Goal: Task Accomplishment & Management: Manage account settings

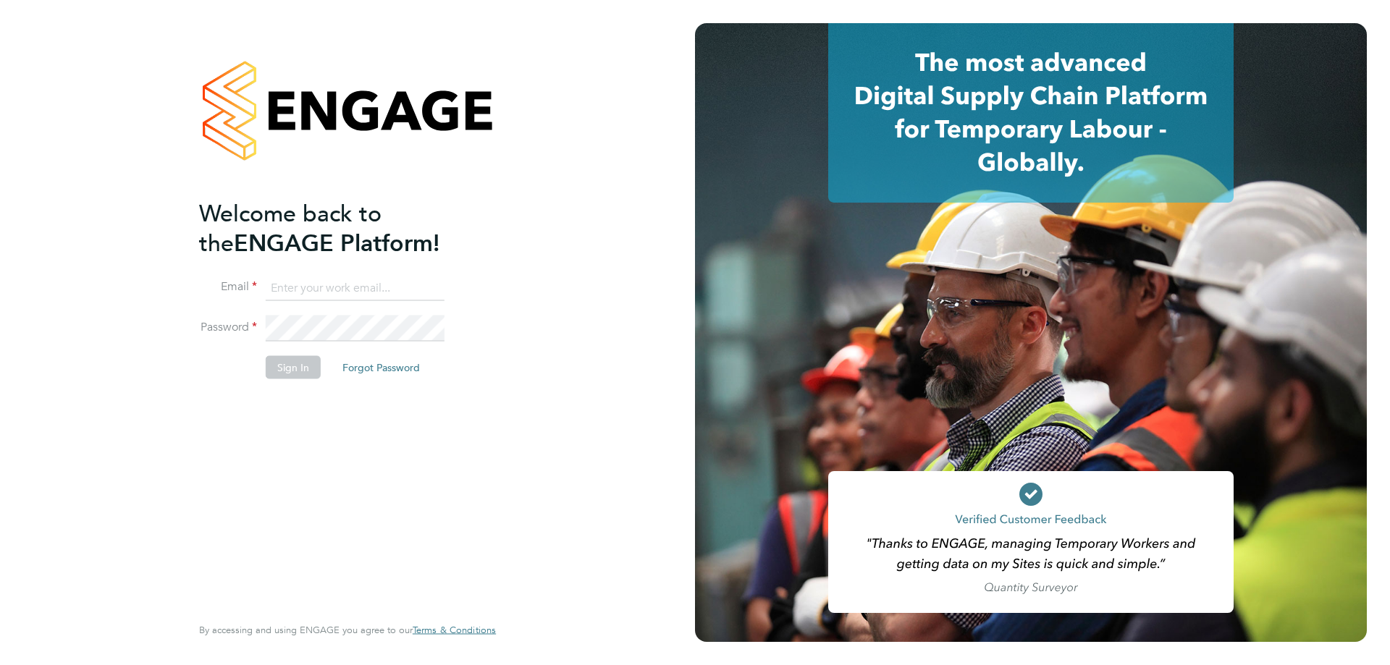
click at [316, 296] on input at bounding box center [355, 288] width 179 height 26
type input "JRichardson@hamiltonmayday.co.uk"
click at [277, 369] on button "Sign In" at bounding box center [293, 366] width 55 height 23
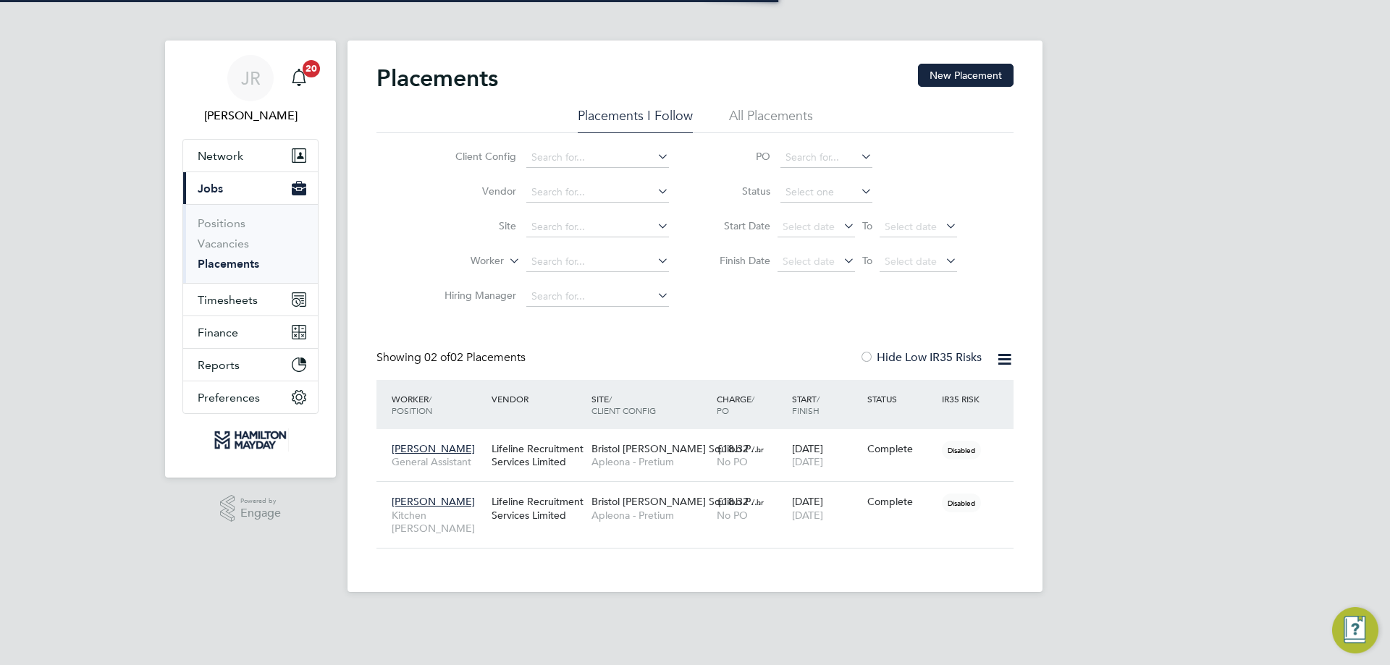
scroll to position [42, 126]
click at [746, 106] on div "Placements New Placement" at bounding box center [694, 85] width 637 height 43
click at [754, 113] on li "All Placements" at bounding box center [771, 120] width 84 height 26
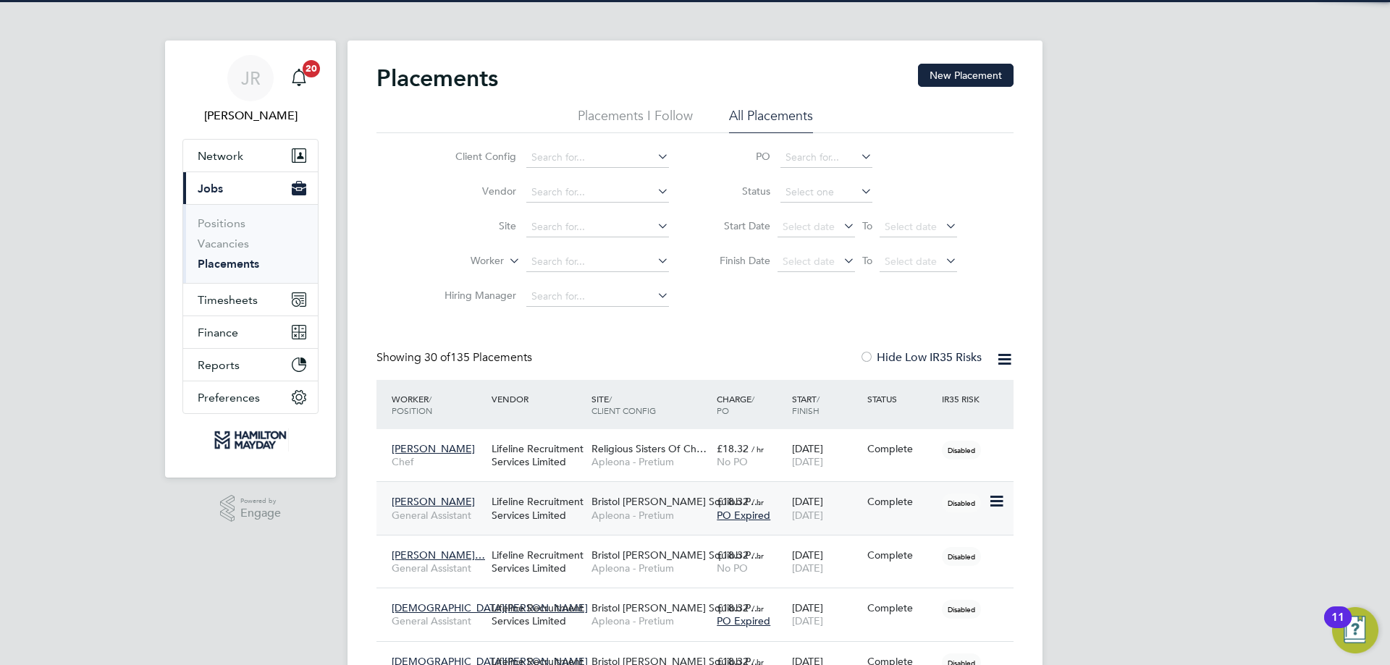
scroll to position [0, 0]
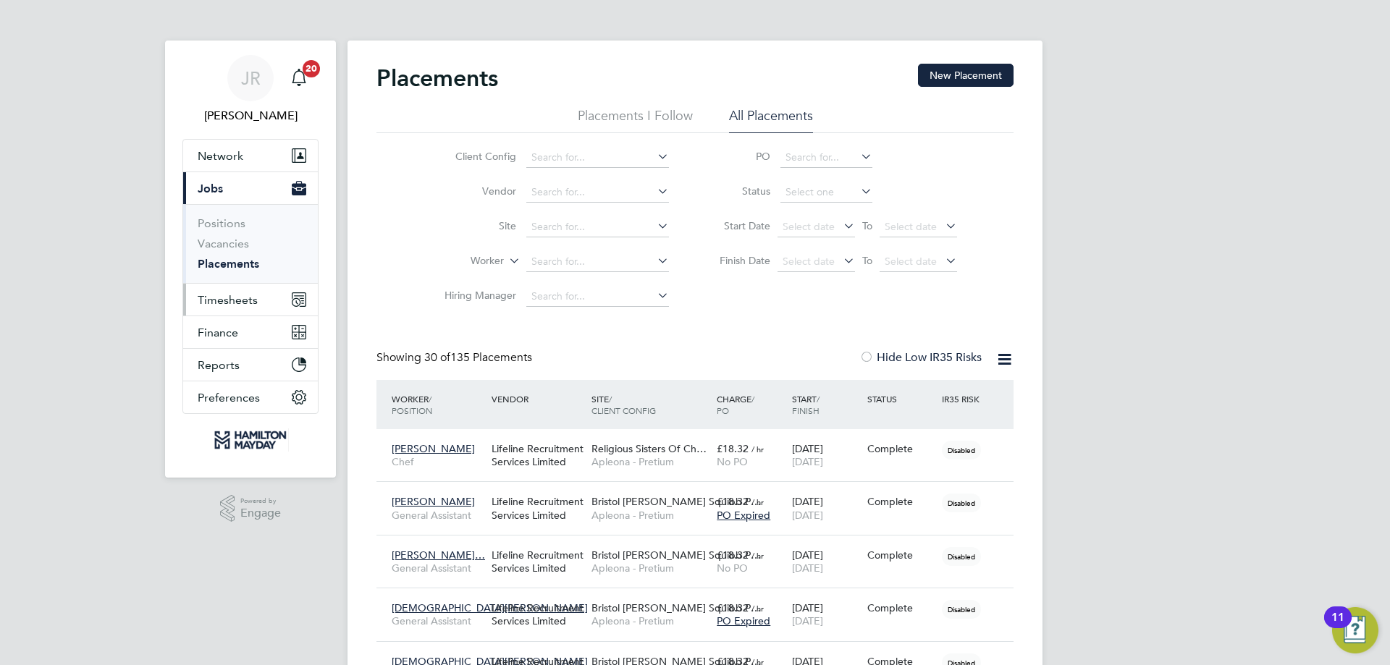
click at [216, 300] on span "Timesheets" at bounding box center [228, 300] width 60 height 14
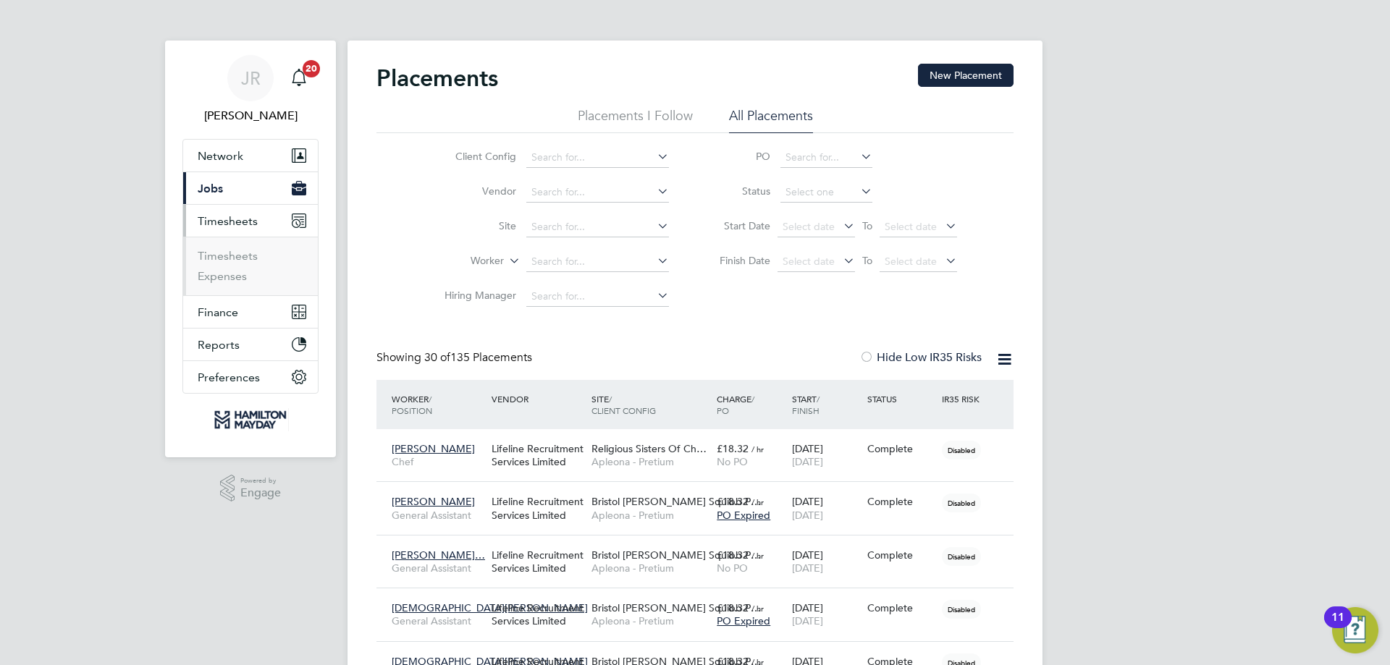
click at [240, 264] on li "Timesheets" at bounding box center [252, 259] width 109 height 20
click at [240, 256] on link "Timesheets" at bounding box center [228, 256] width 60 height 14
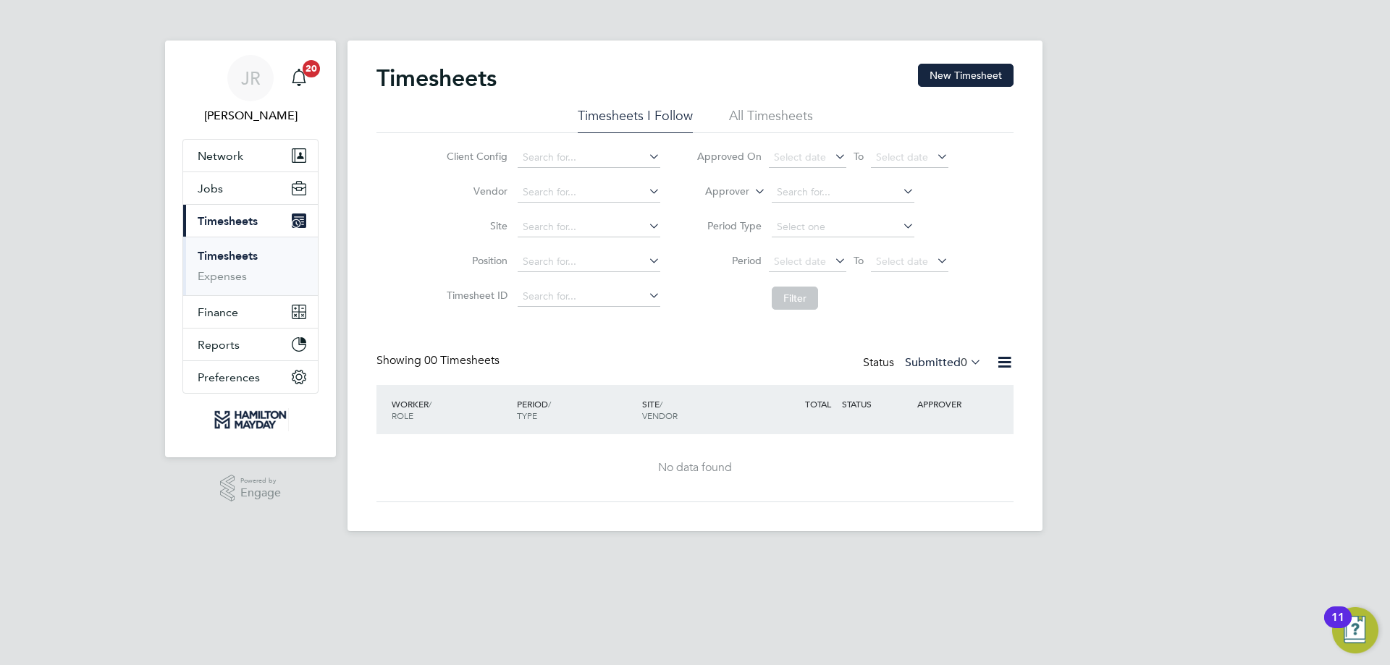
click at [961, 356] on span "0" at bounding box center [964, 362] width 7 height 14
drag, startPoint x: 966, startPoint y: 217, endPoint x: 997, endPoint y: 35, distance: 184.4
click at [966, 190] on ul "Approved On Select date To Select date Approver Period Type Period Select date …" at bounding box center [822, 228] width 288 height 177
drag, startPoint x: 974, startPoint y: 69, endPoint x: 974, endPoint y: 77, distance: 8.0
click at [974, 70] on button "New Timesheet" at bounding box center [966, 75] width 96 height 23
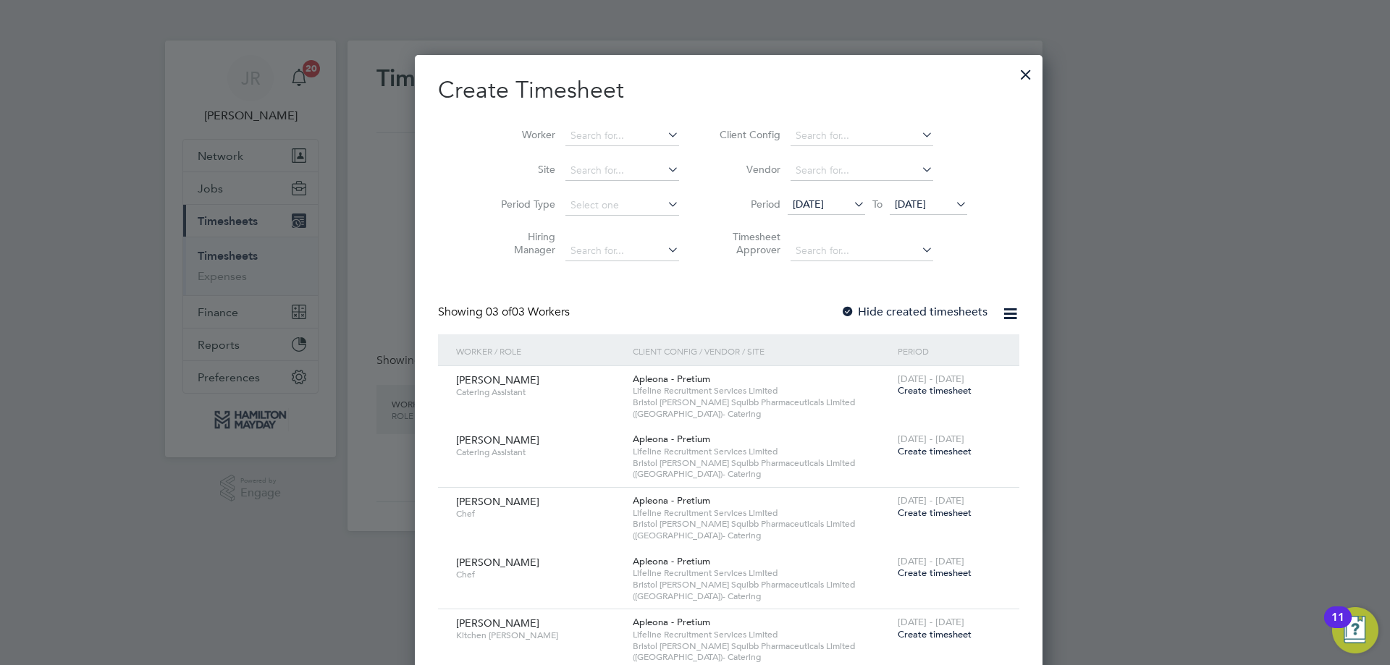
click at [899, 453] on span "Create timesheet" at bounding box center [935, 451] width 74 height 12
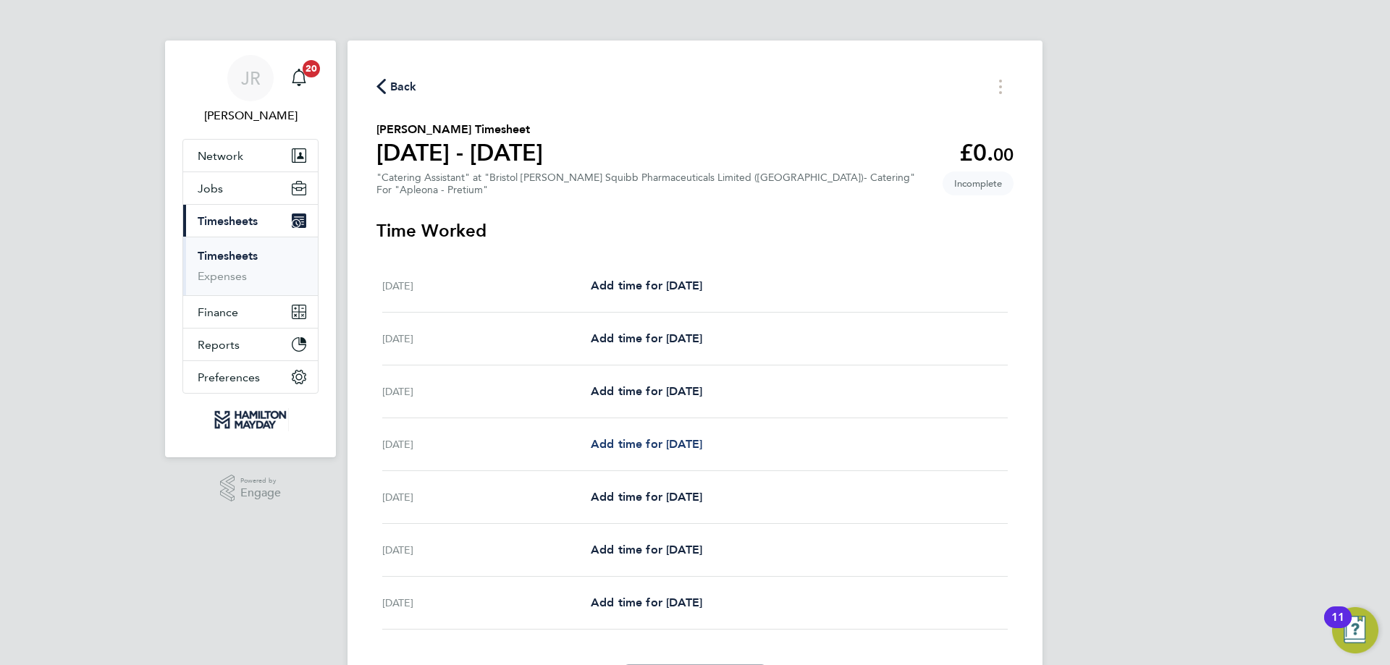
click at [639, 438] on span "Add time for [DATE]" at bounding box center [646, 444] width 111 height 14
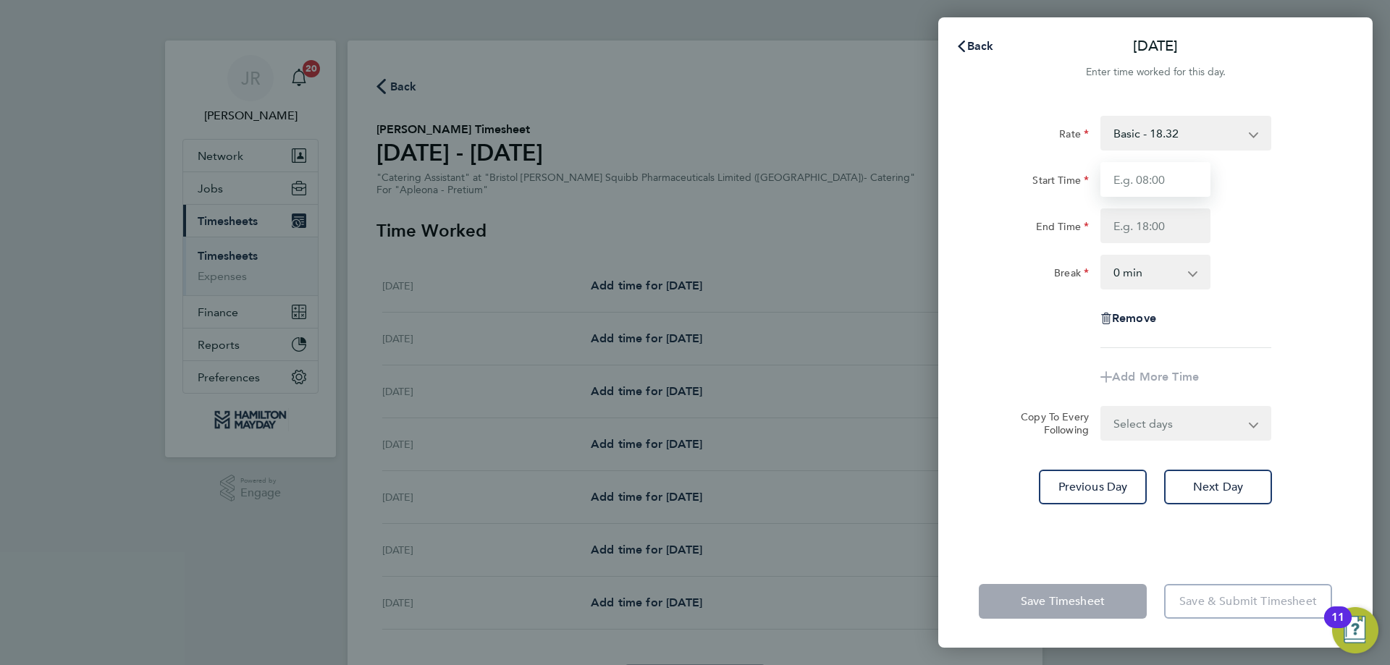
click at [1146, 181] on input "Start Time" at bounding box center [1155, 179] width 110 height 35
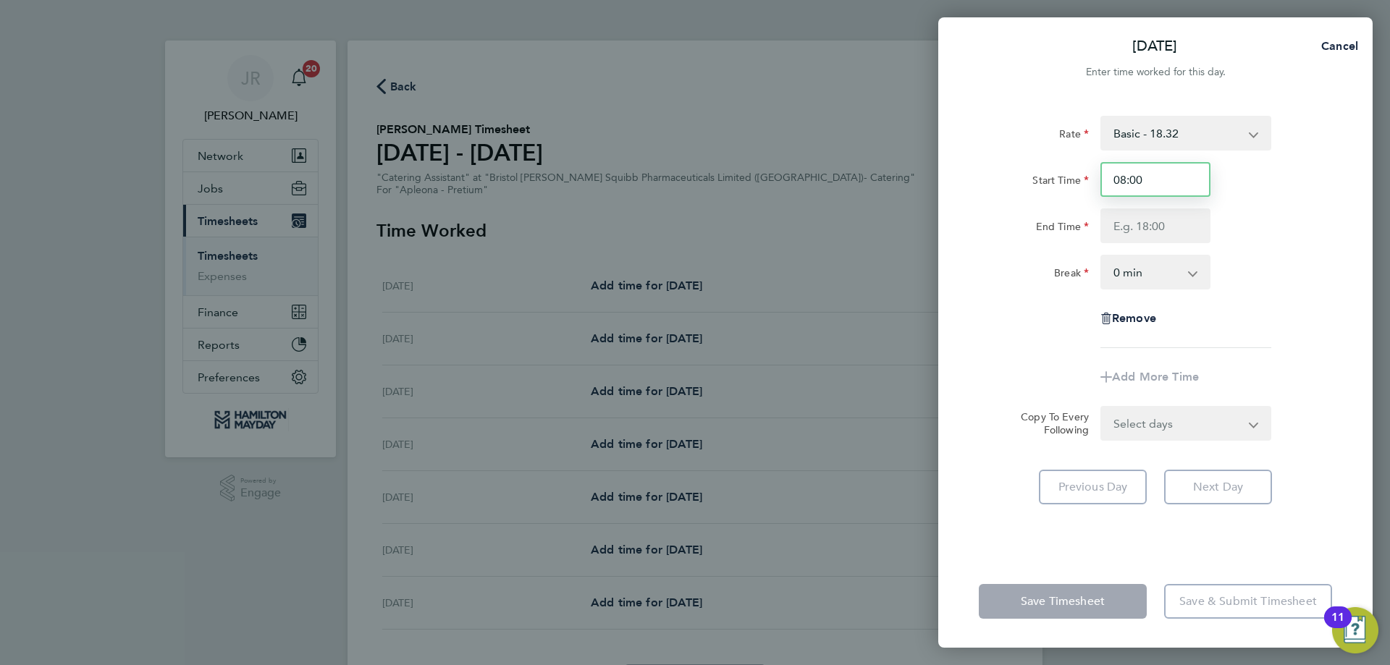
drag, startPoint x: 1147, startPoint y: 178, endPoint x: 1037, endPoint y: 168, distance: 109.8
click at [1037, 168] on div "Start Time 08:00" at bounding box center [1155, 179] width 365 height 35
type input "07:00"
type input "15:00"
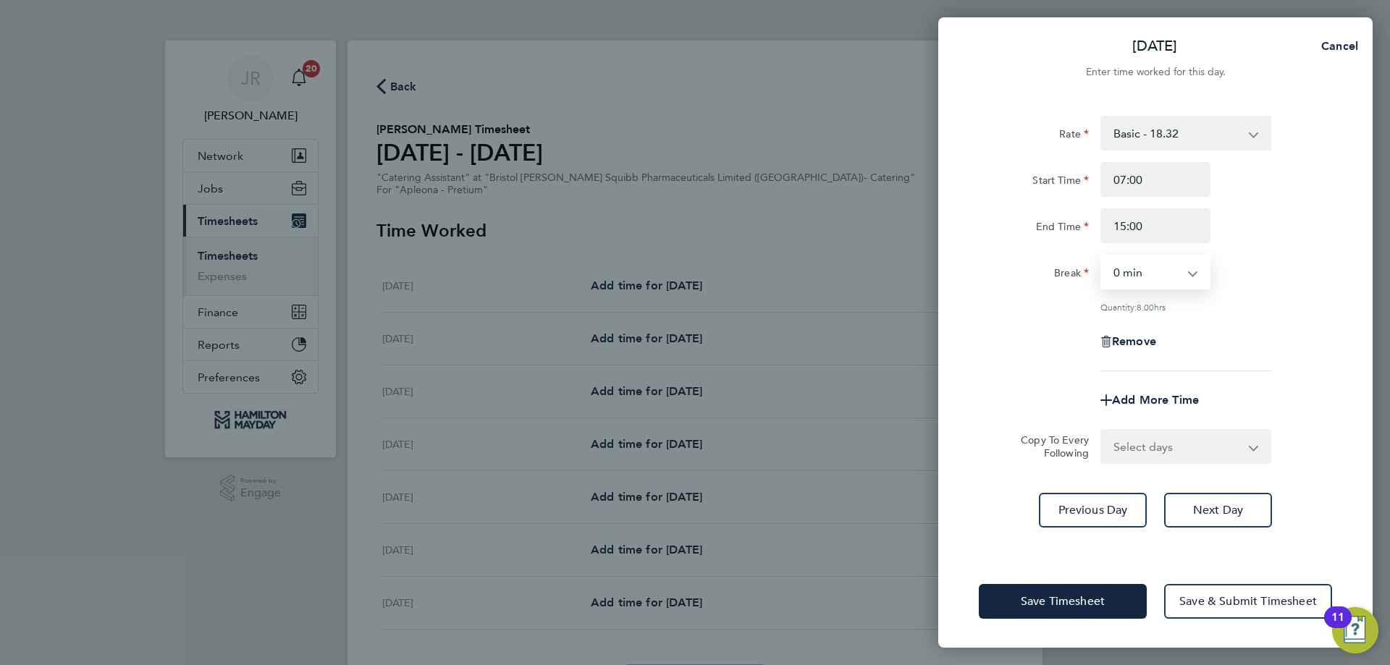
click at [1154, 275] on select "0 min 15 min 30 min 45 min 60 min 75 min 90 min" at bounding box center [1147, 272] width 90 height 32
select select "30"
click at [1102, 256] on select "0 min 15 min 30 min 45 min 60 min 75 min 90 min" at bounding box center [1147, 272] width 90 height 32
click at [1287, 302] on div "Quantity: 7.50 hrs" at bounding box center [1155, 307] width 365 height 12
click at [1202, 503] on span "Next Day" at bounding box center [1218, 510] width 50 height 14
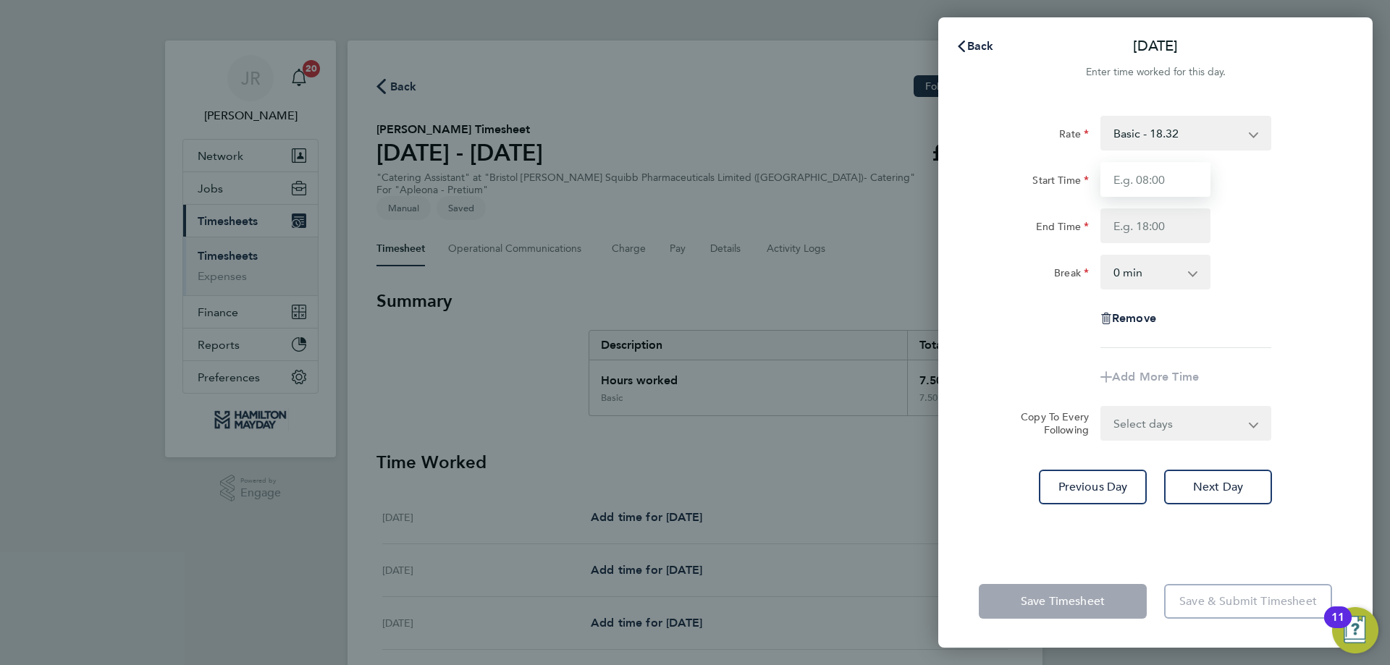
click at [1152, 185] on input "Start Time" at bounding box center [1155, 179] width 110 height 35
type input "07:00"
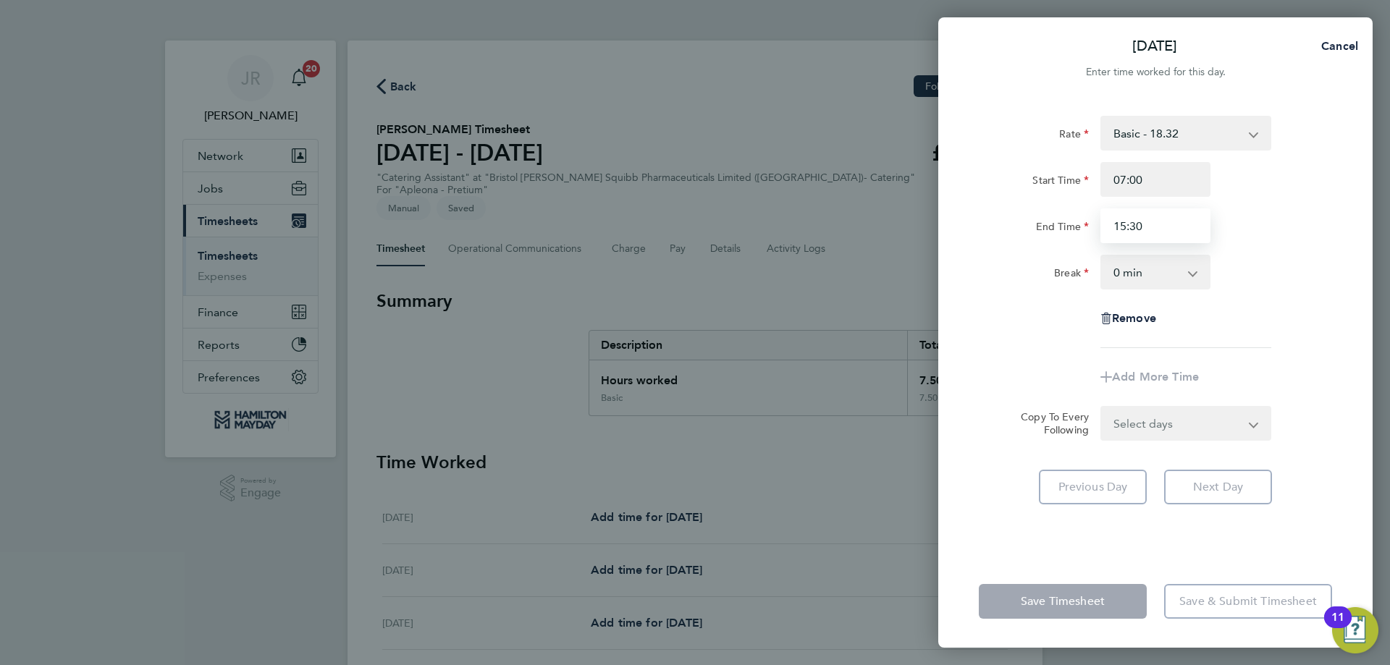
type input "15:30"
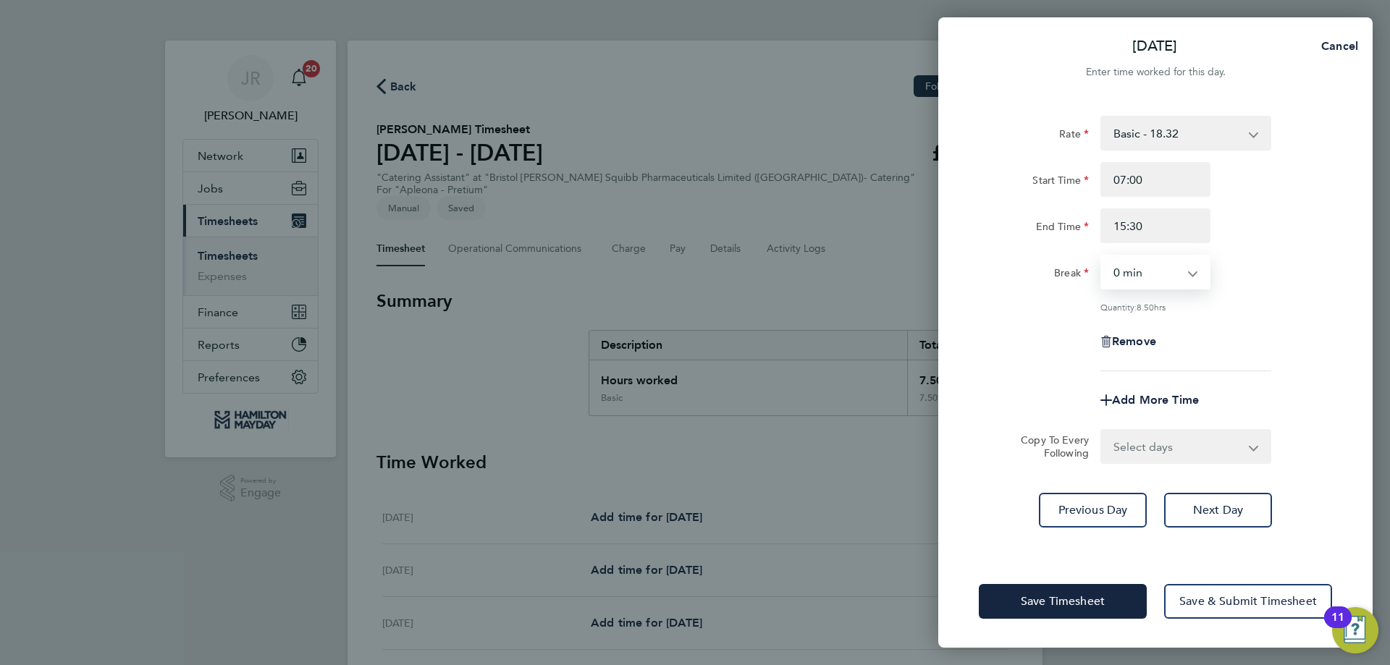
click at [1165, 267] on select "0 min 15 min 30 min 45 min 60 min 75 min 90 min" at bounding box center [1147, 272] width 90 height 32
select select "30"
click at [1102, 256] on select "0 min 15 min 30 min 45 min 60 min 75 min 90 min" at bounding box center [1147, 272] width 90 height 32
click at [1288, 334] on div "Remove" at bounding box center [1155, 341] width 365 height 35
click at [1247, 508] on button "Next Day" at bounding box center [1218, 510] width 108 height 35
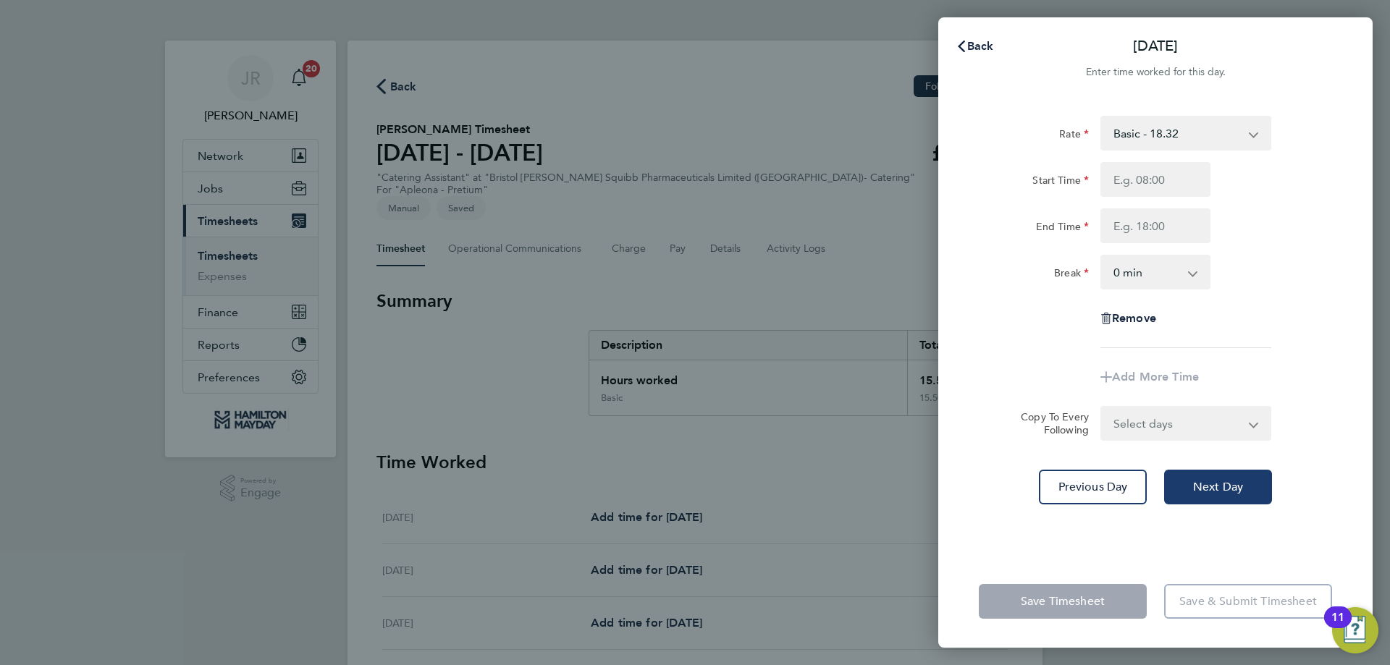
click at [1224, 487] on span "Next Day" at bounding box center [1218, 487] width 50 height 14
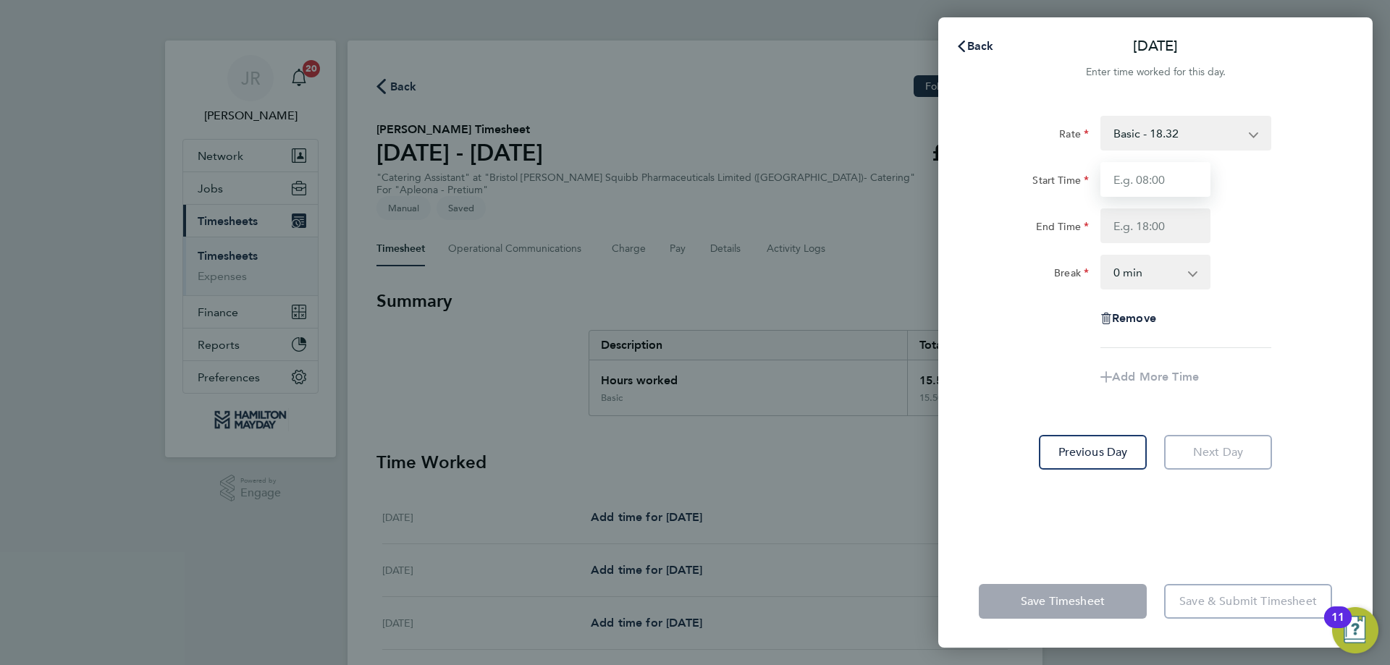
click at [1172, 179] on input "Start Time" at bounding box center [1155, 179] width 110 height 35
type input "07:00"
type input "13:00"
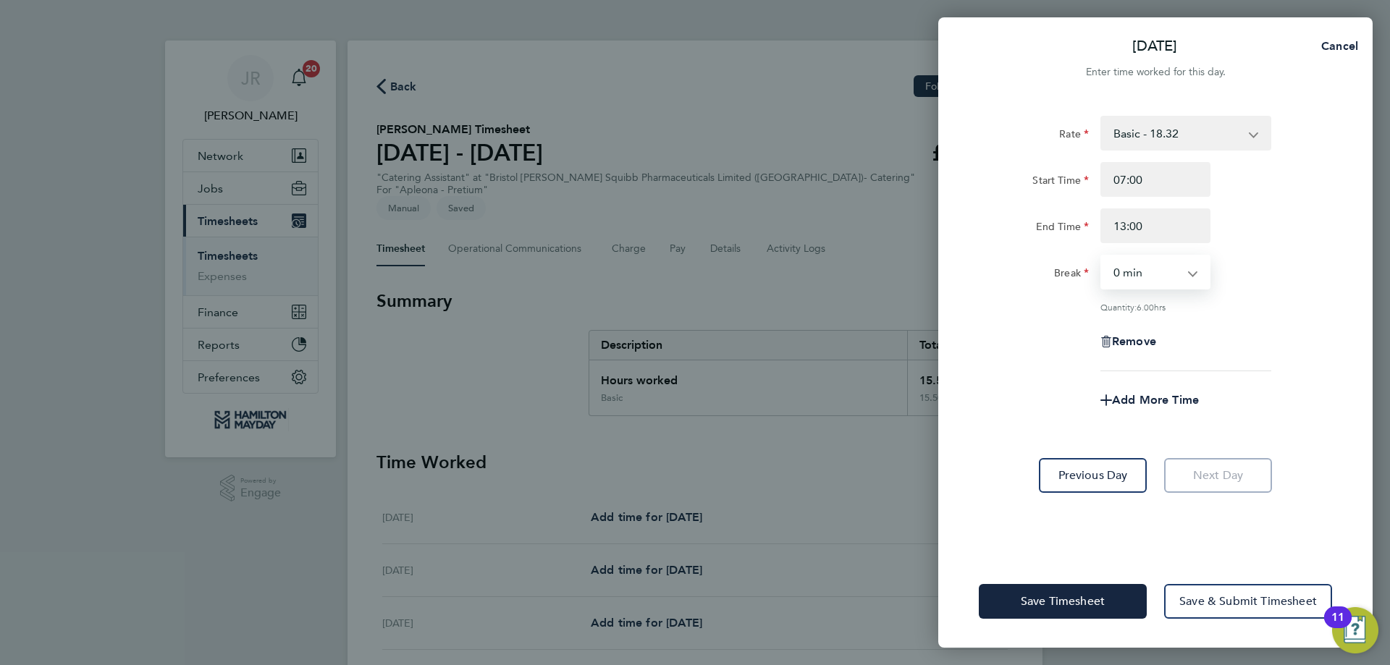
click at [1294, 215] on div "End Time 13:00" at bounding box center [1155, 226] width 365 height 35
click at [1163, 287] on select "0 min 15 min 30 min 45 min 60 min 75 min 90 min" at bounding box center [1147, 272] width 90 height 32
click at [1229, 293] on div "Rate Basic - 18.32 Start Time 07:00 End Time 13:00 Break 0 min 15 min 30 min 45…" at bounding box center [1155, 244] width 353 height 256
click at [1123, 607] on button "Save Timesheet" at bounding box center [1063, 601] width 168 height 35
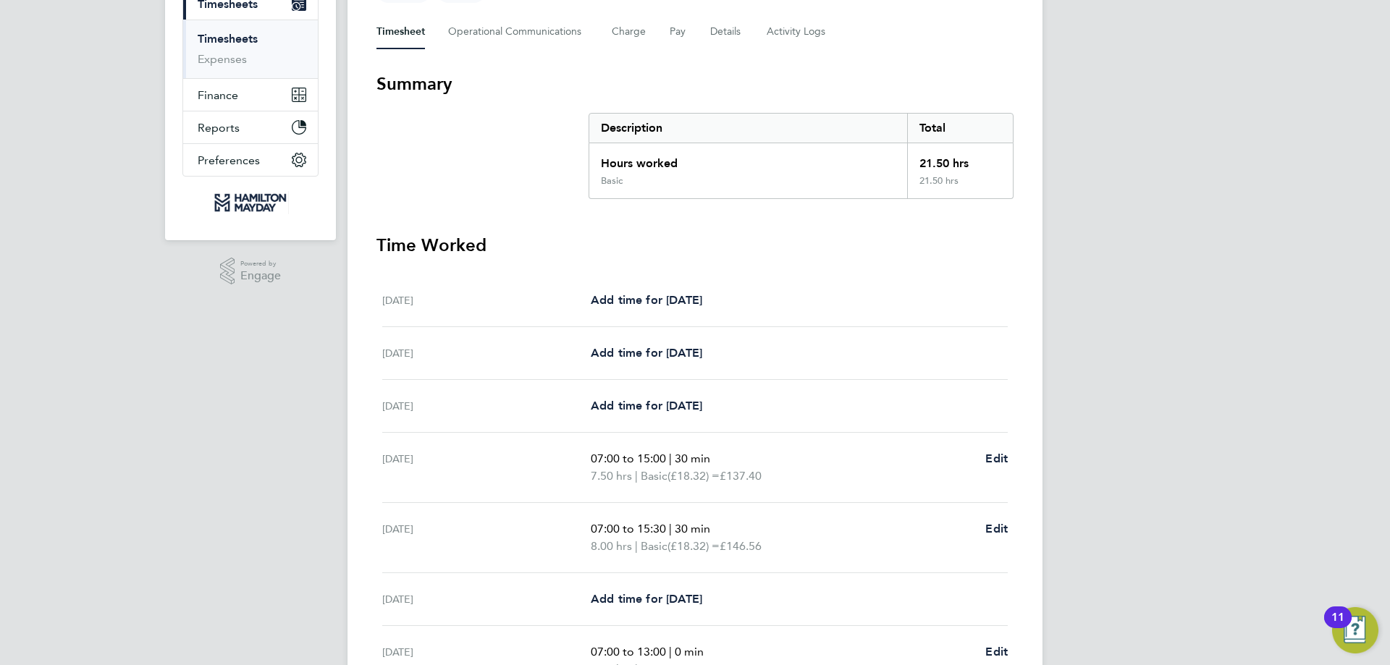
scroll to position [358, 0]
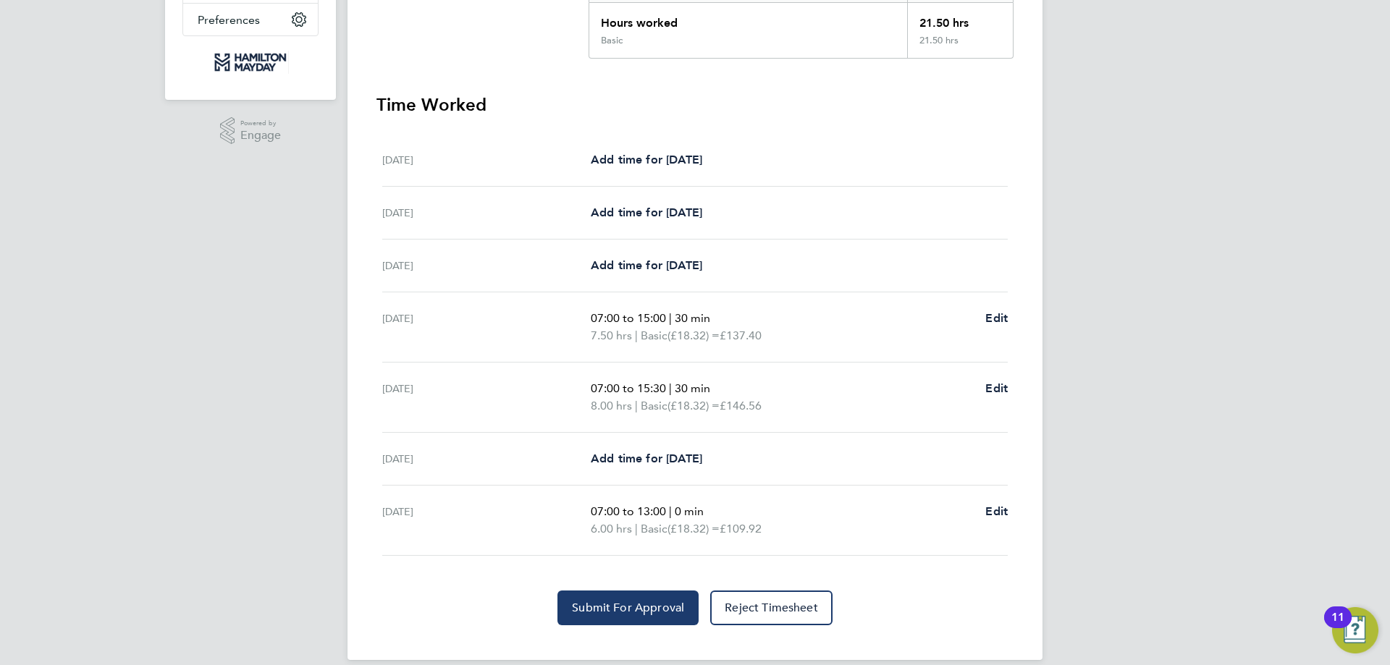
click at [626, 601] on span "Submit For Approval" at bounding box center [628, 608] width 112 height 14
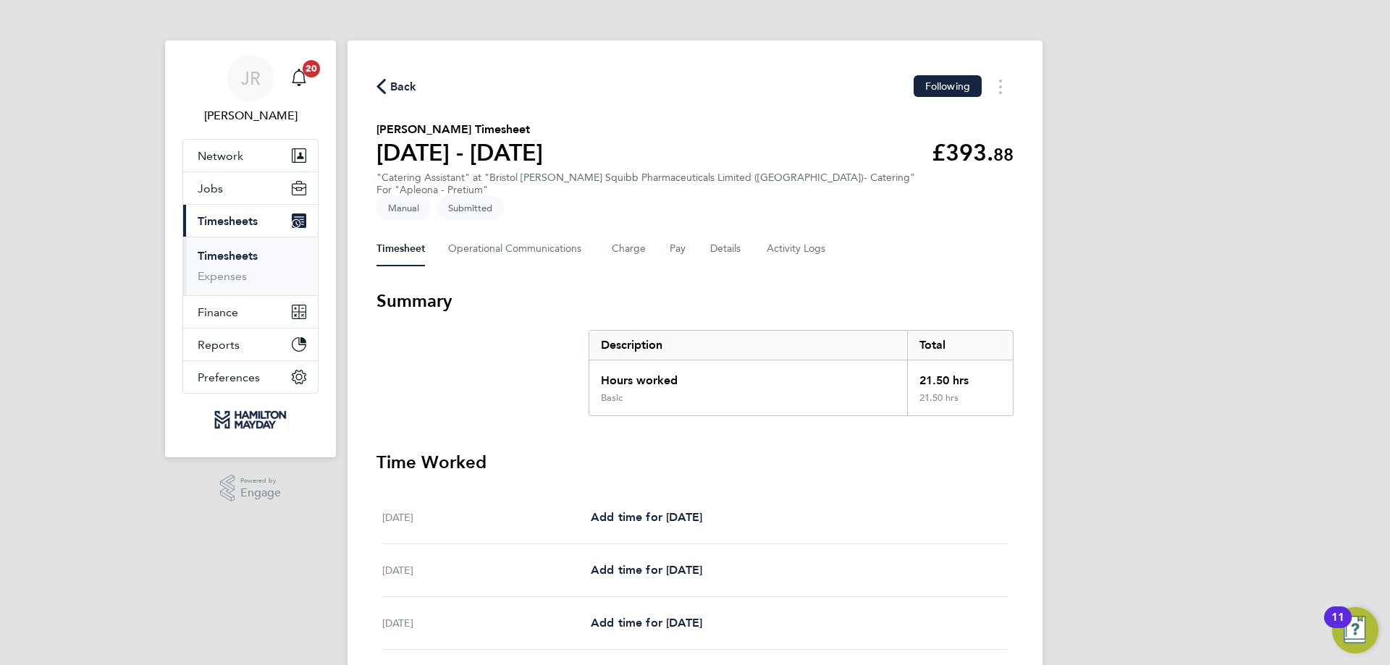
click at [222, 255] on link "Timesheets" at bounding box center [228, 256] width 60 height 14
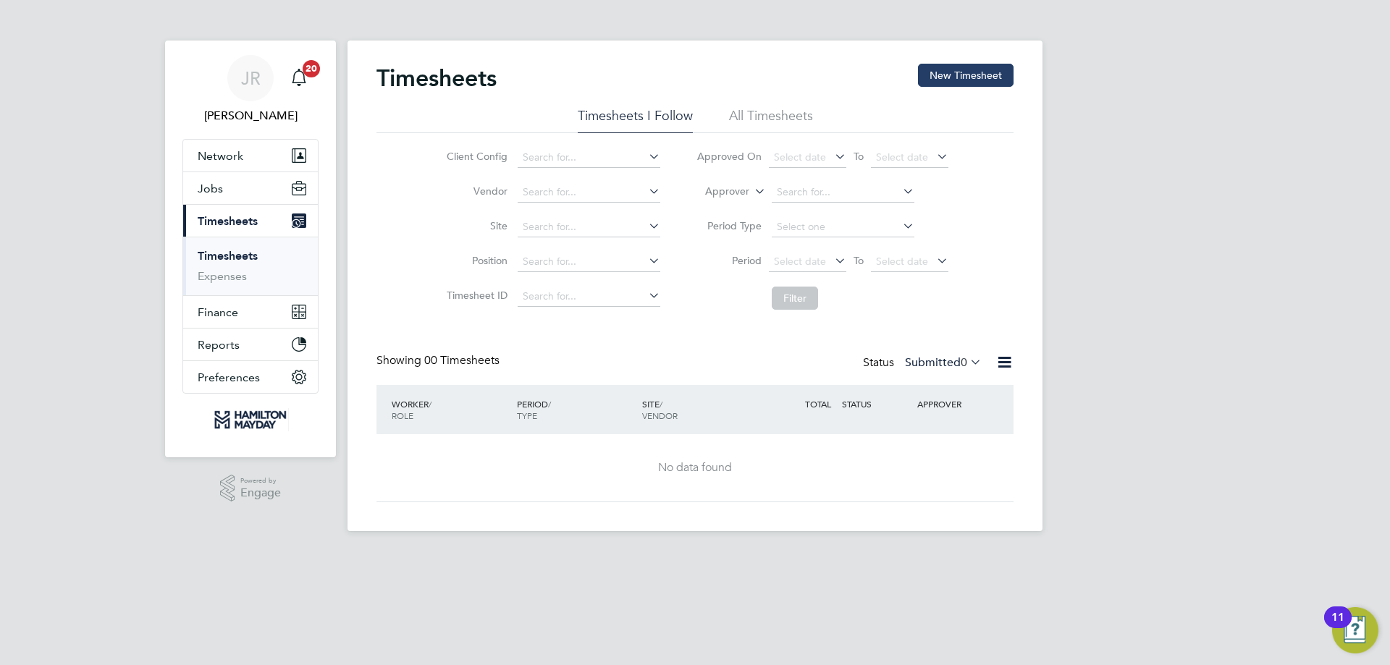
click at [980, 78] on button "New Timesheet" at bounding box center [966, 75] width 96 height 23
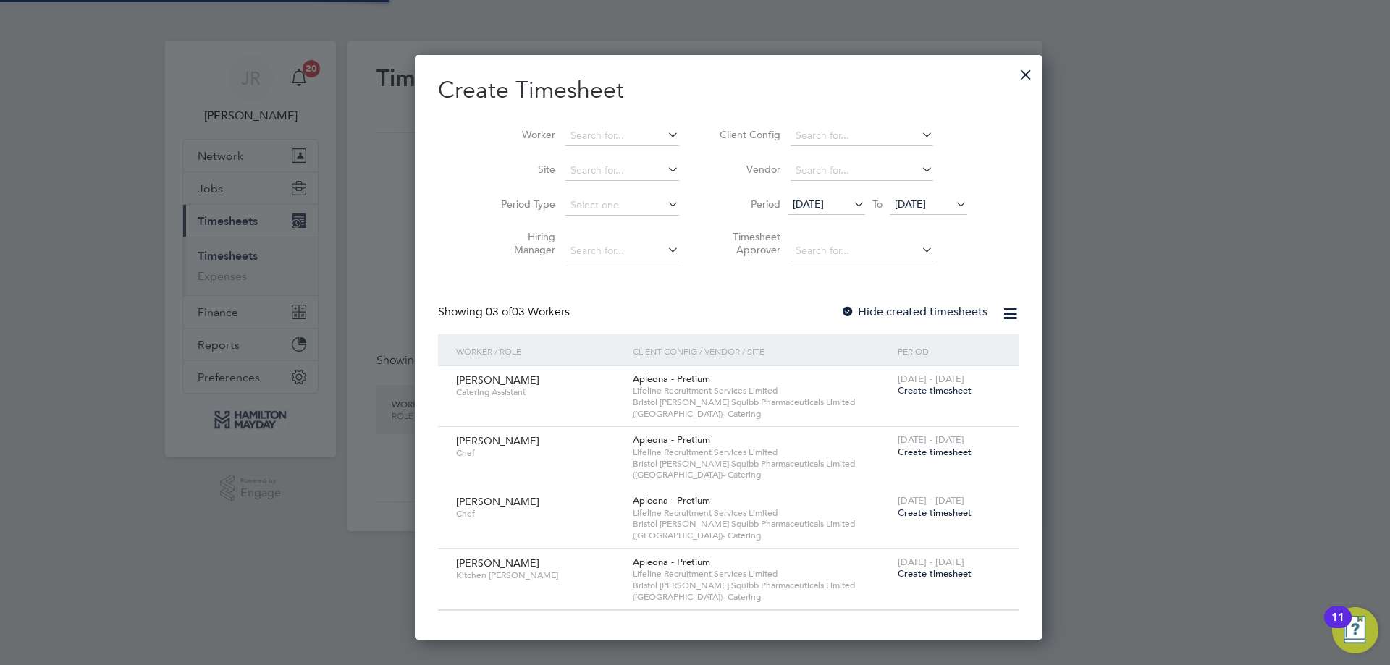
scroll to position [585, 560]
click at [587, 167] on input at bounding box center [622, 171] width 114 height 20
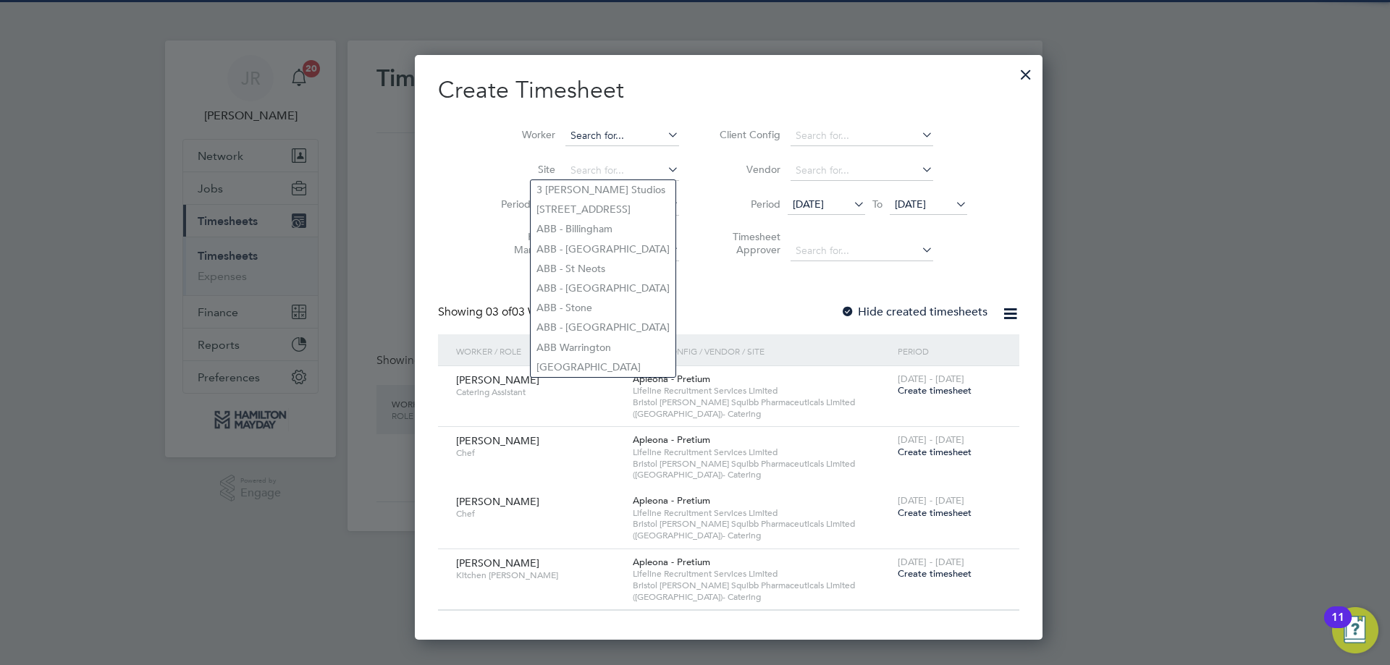
click at [590, 140] on input at bounding box center [622, 136] width 114 height 20
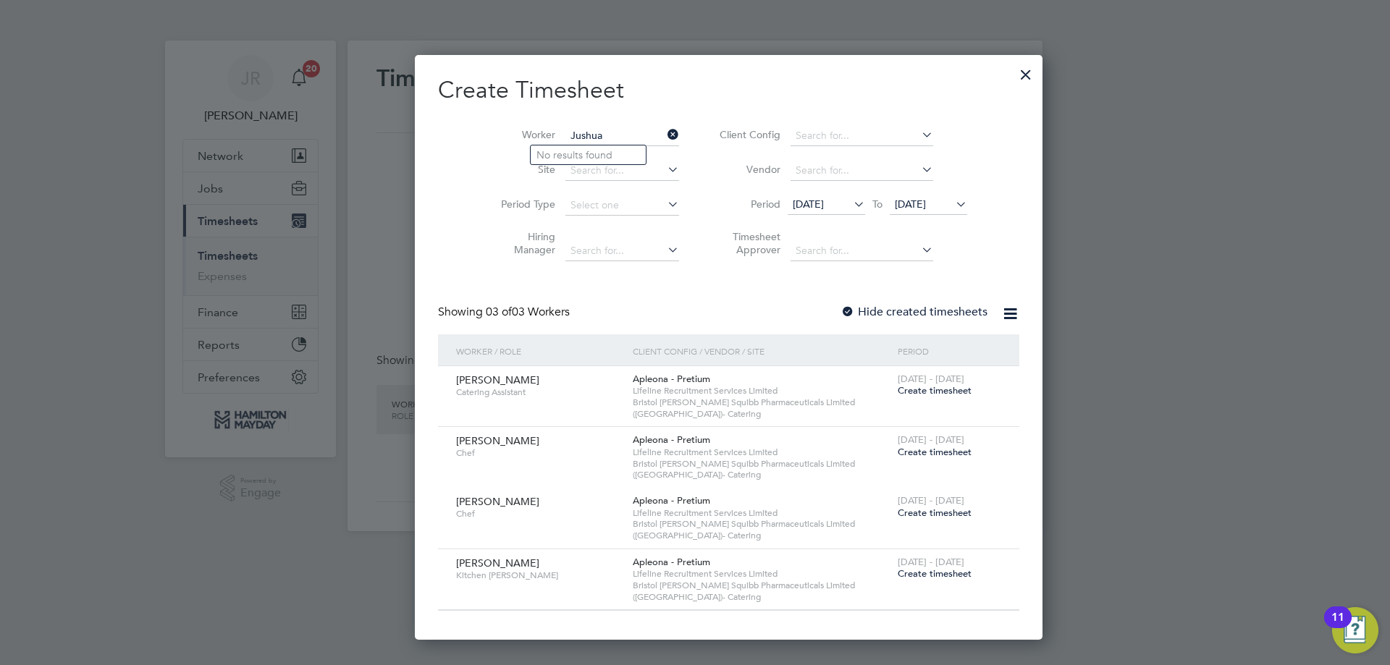
type input "Jushua"
click at [814, 208] on span "[DATE]" at bounding box center [808, 204] width 31 height 13
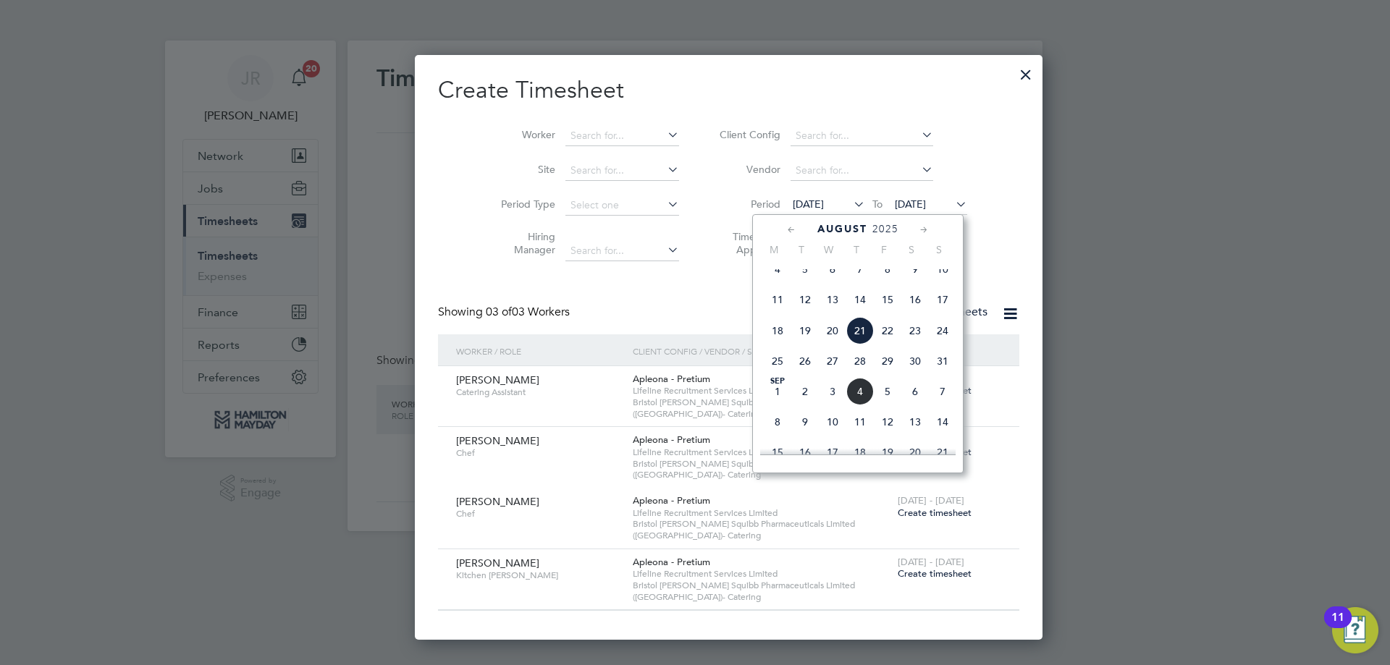
click at [911, 343] on span "23" at bounding box center [915, 331] width 28 height 28
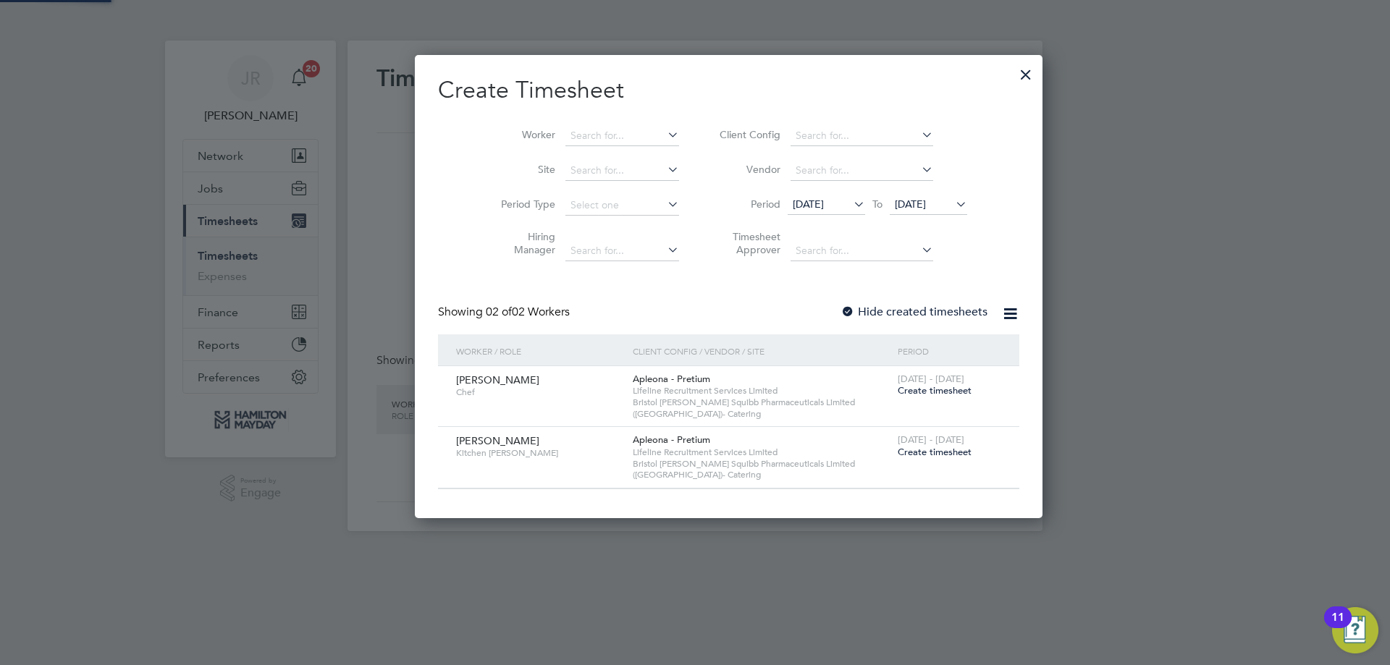
scroll to position [463, 560]
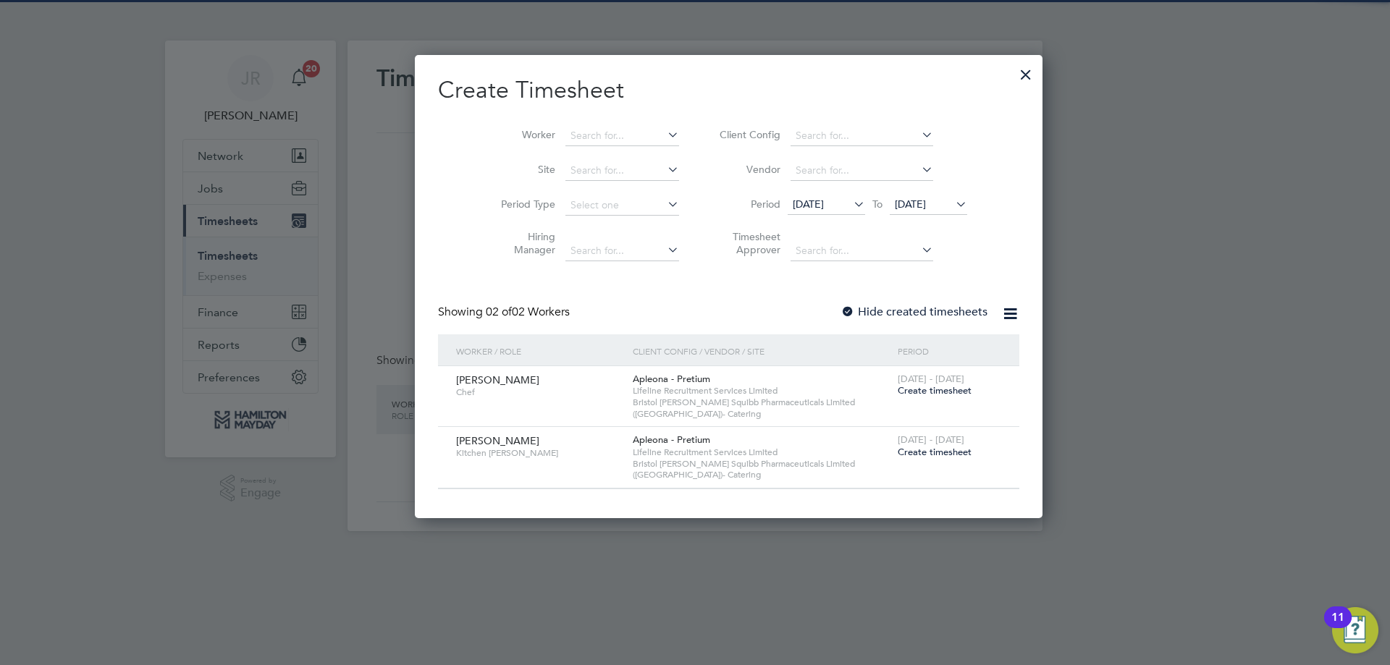
click at [906, 203] on span "[DATE]" at bounding box center [910, 204] width 31 height 13
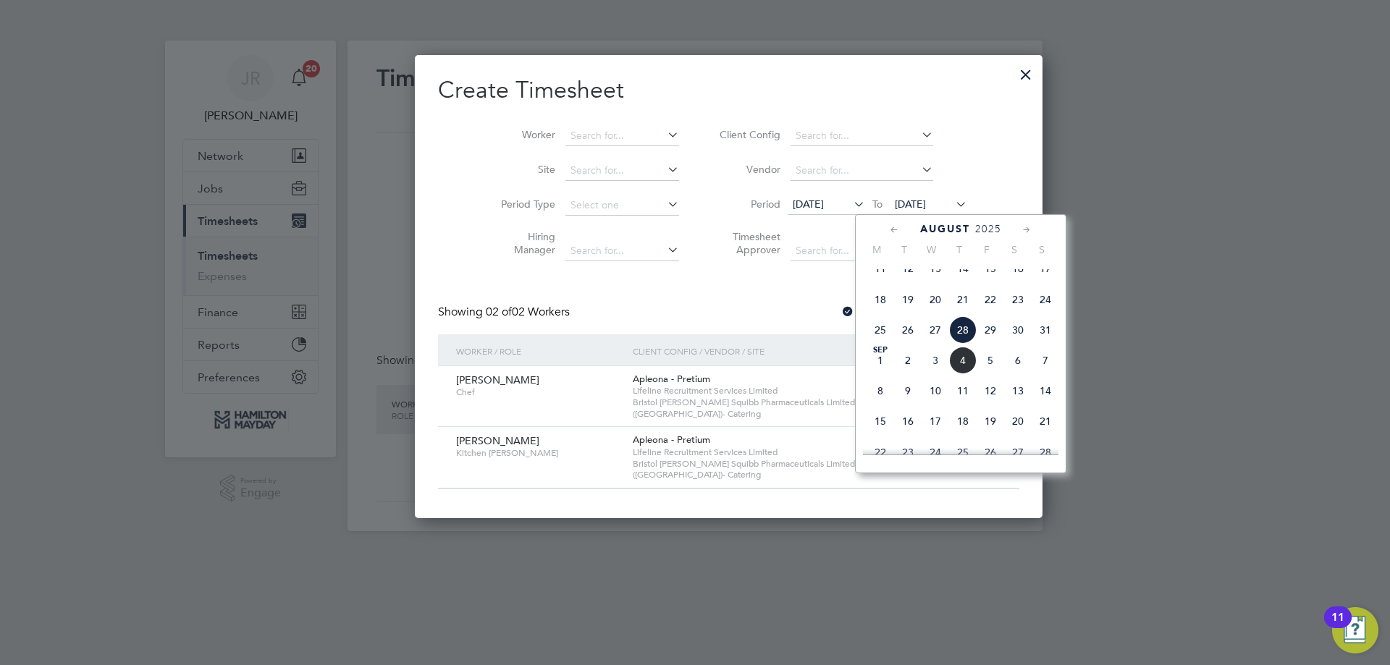
click at [991, 344] on span "29" at bounding box center [991, 330] width 28 height 28
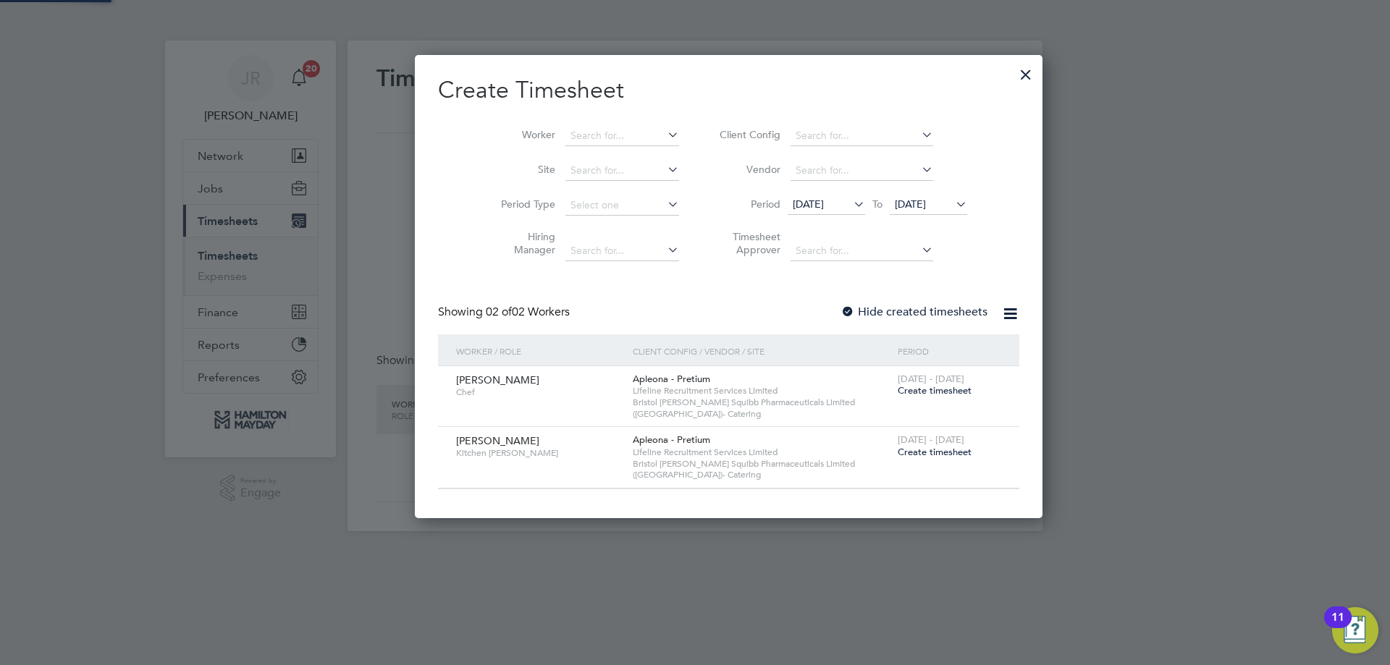
scroll to position [463, 560]
click at [1013, 71] on div at bounding box center [1026, 71] width 26 height 26
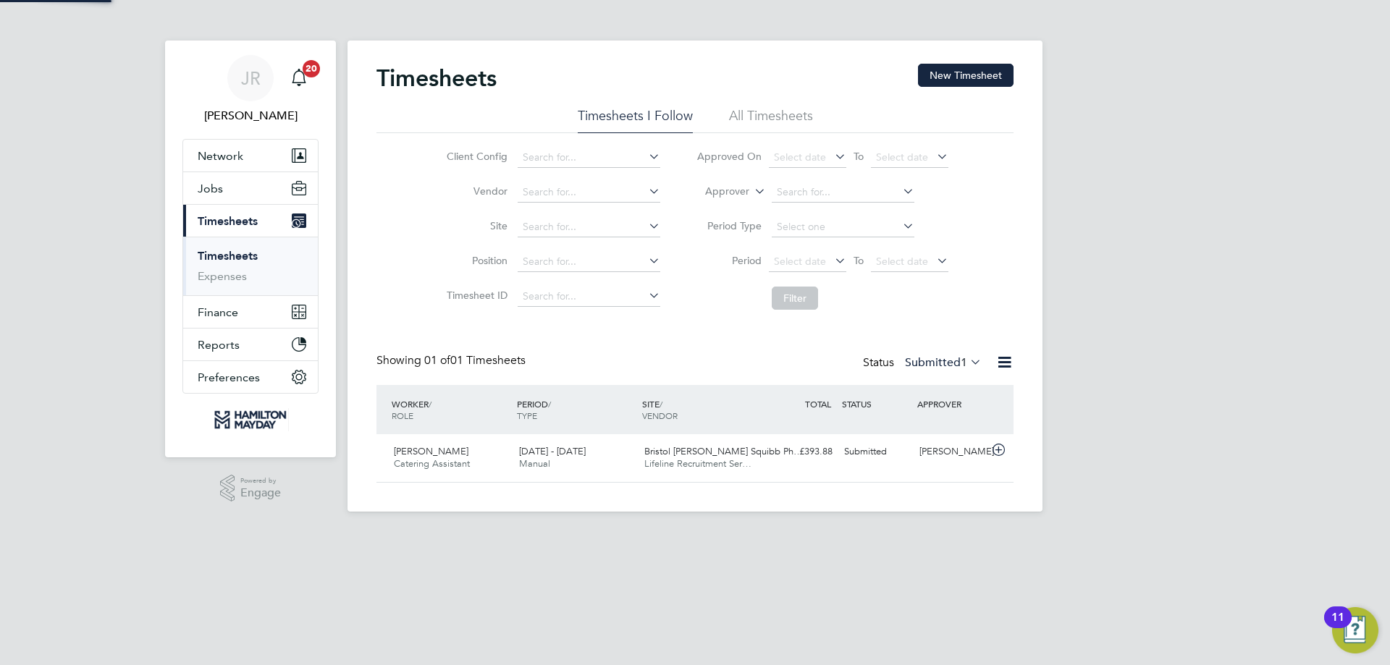
scroll to position [37, 126]
click at [961, 366] on span "1" at bounding box center [964, 362] width 7 height 14
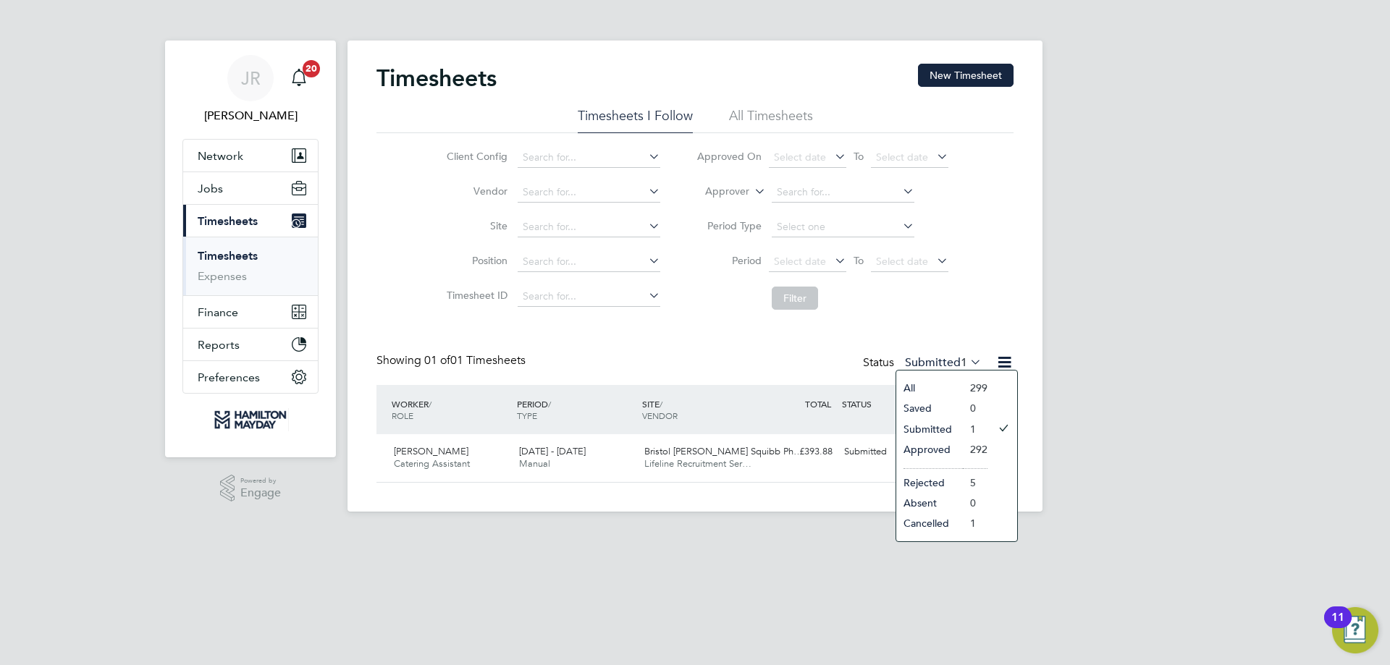
click at [956, 447] on li "Approved" at bounding box center [929, 449] width 67 height 20
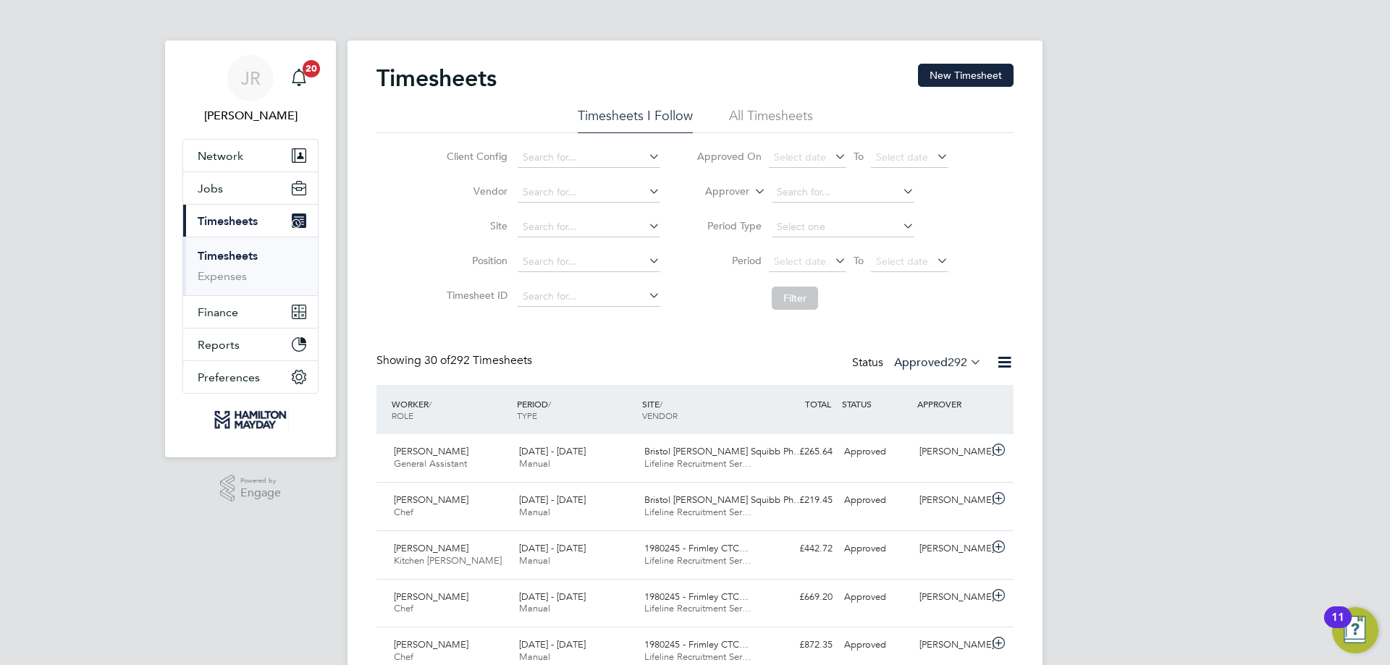
click at [948, 364] on span "292" at bounding box center [958, 362] width 20 height 14
click at [967, 476] on li "5" at bounding box center [970, 483] width 25 height 20
click at [586, 460] on div "[DATE] - [DATE] Manual" at bounding box center [575, 458] width 125 height 36
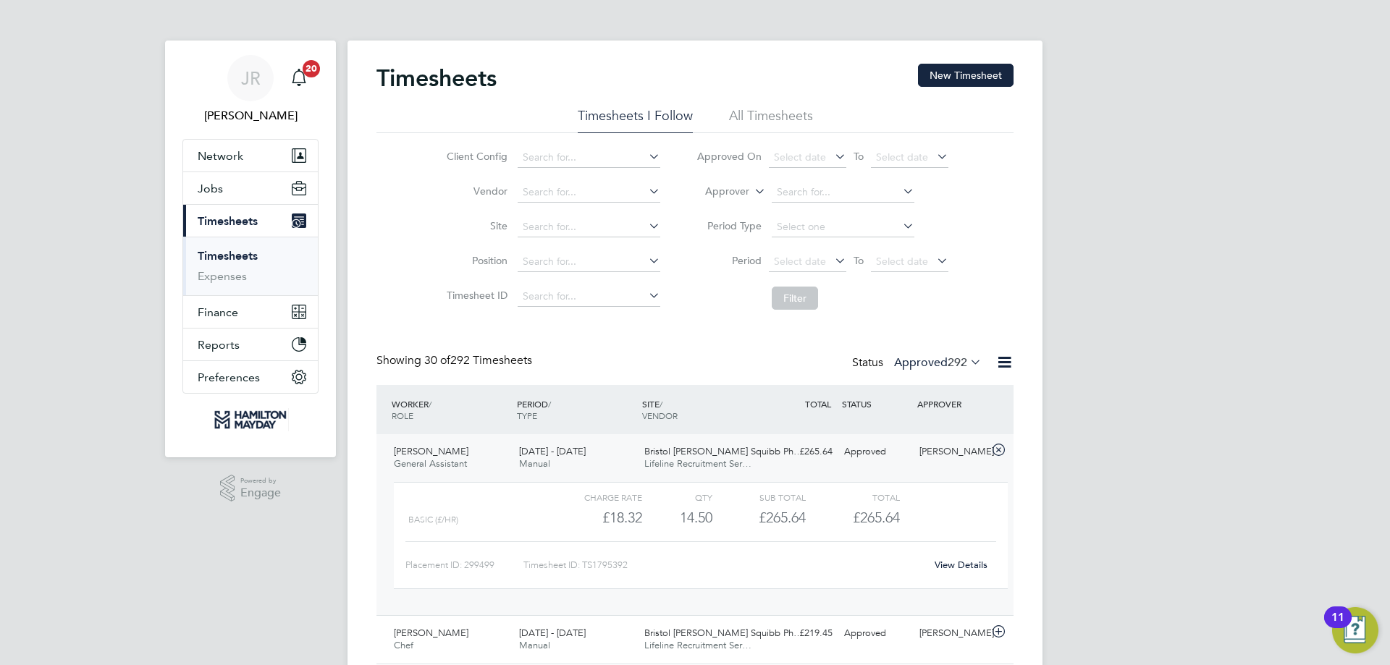
click at [586, 452] on span "[DATE] - [DATE]" at bounding box center [552, 451] width 67 height 12
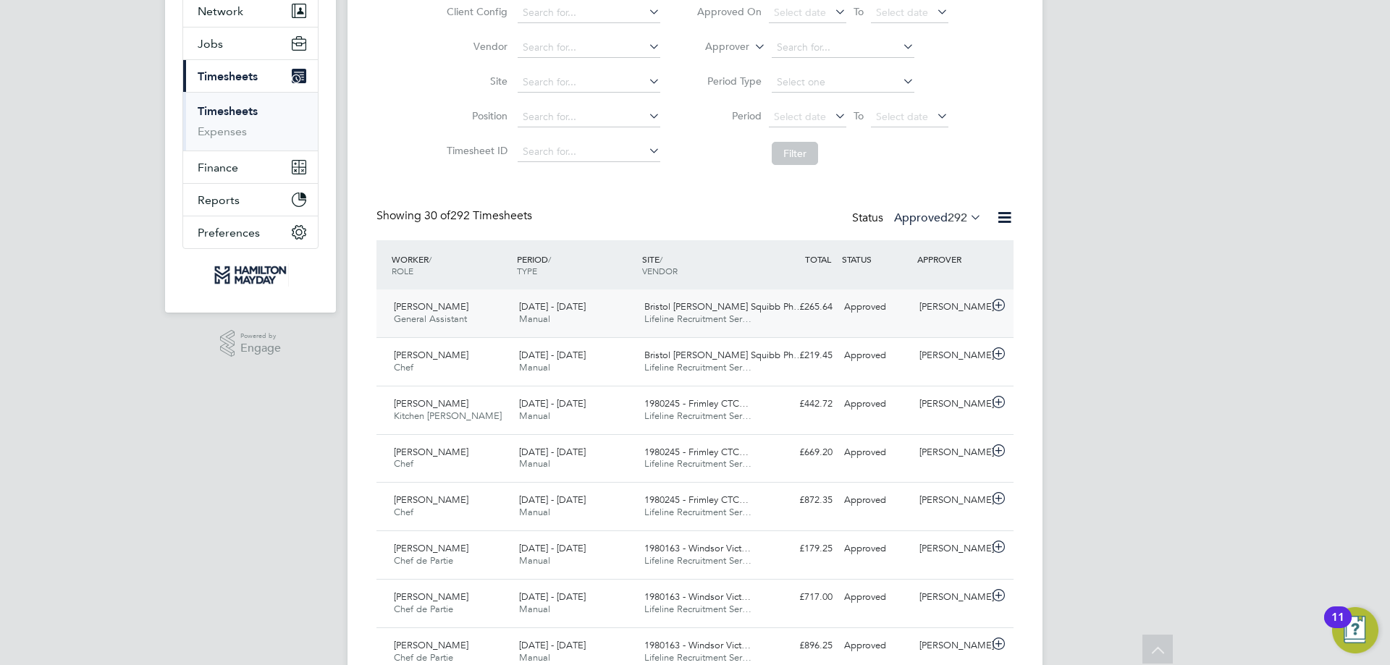
scroll to position [0, 0]
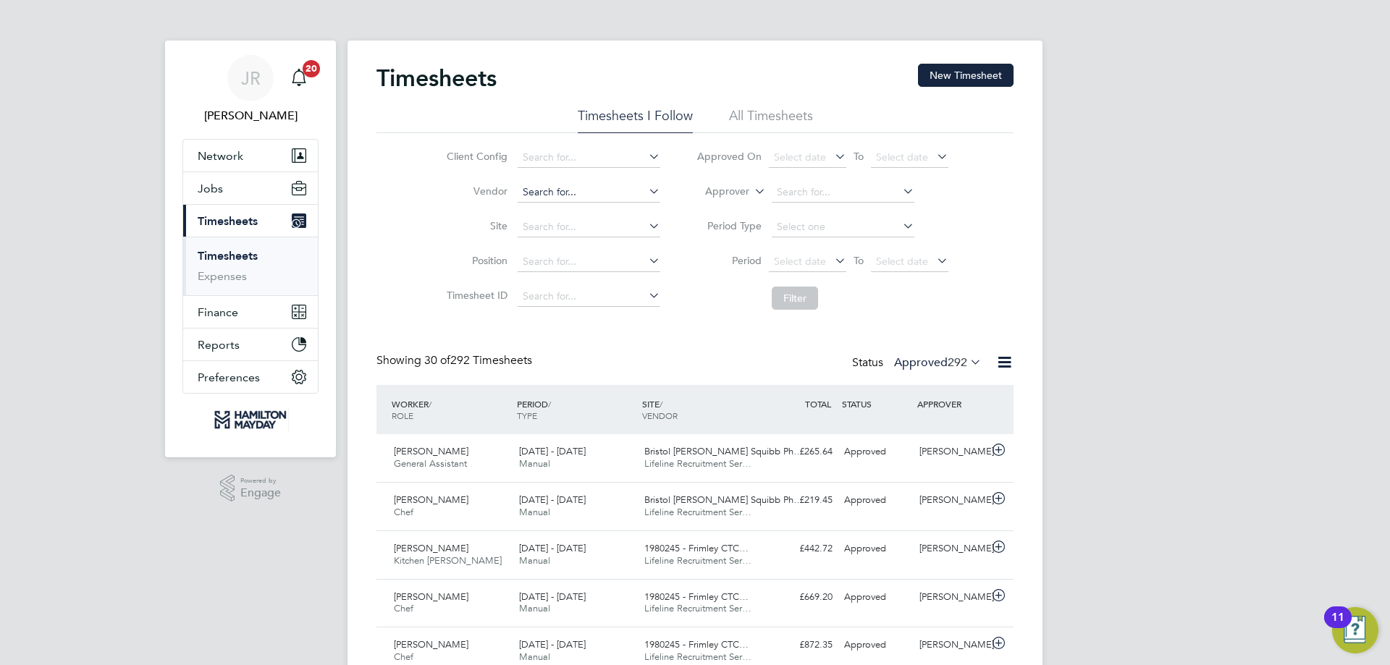
click at [542, 190] on input at bounding box center [589, 192] width 143 height 20
click at [537, 230] on input at bounding box center [589, 227] width 143 height 20
type input "J"
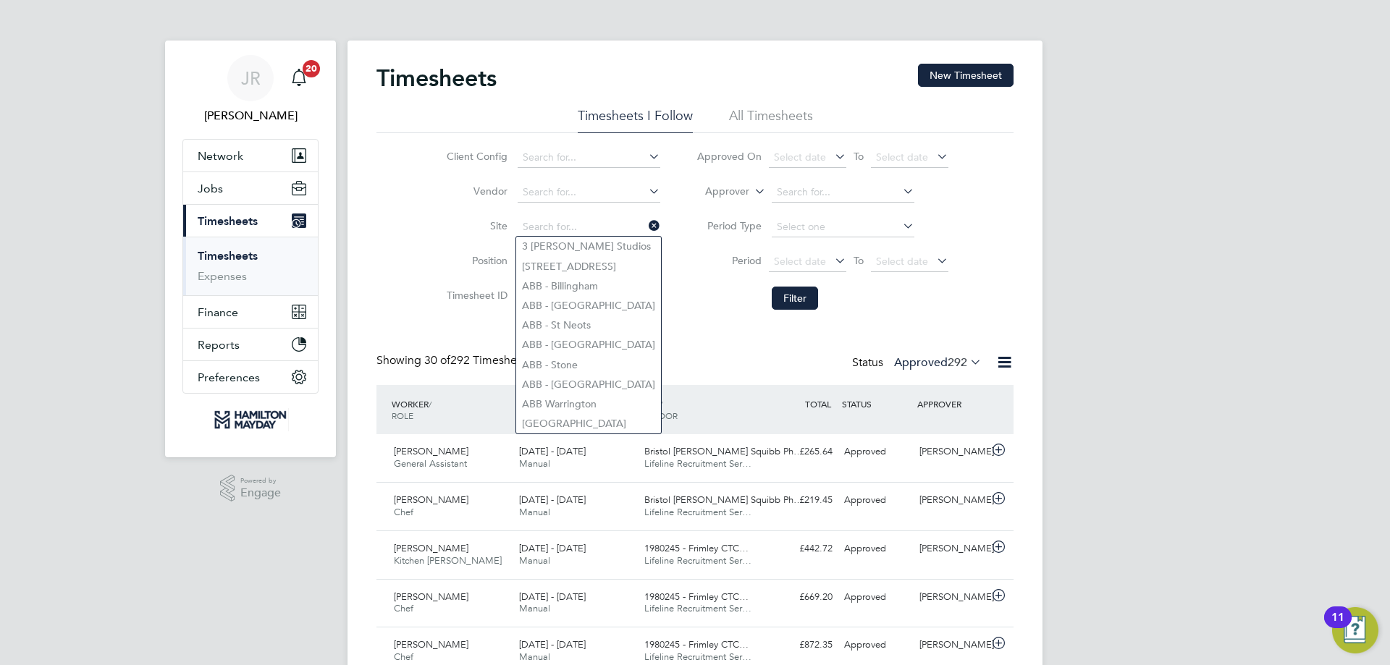
click at [756, 124] on li "All Timesheets" at bounding box center [771, 120] width 84 height 26
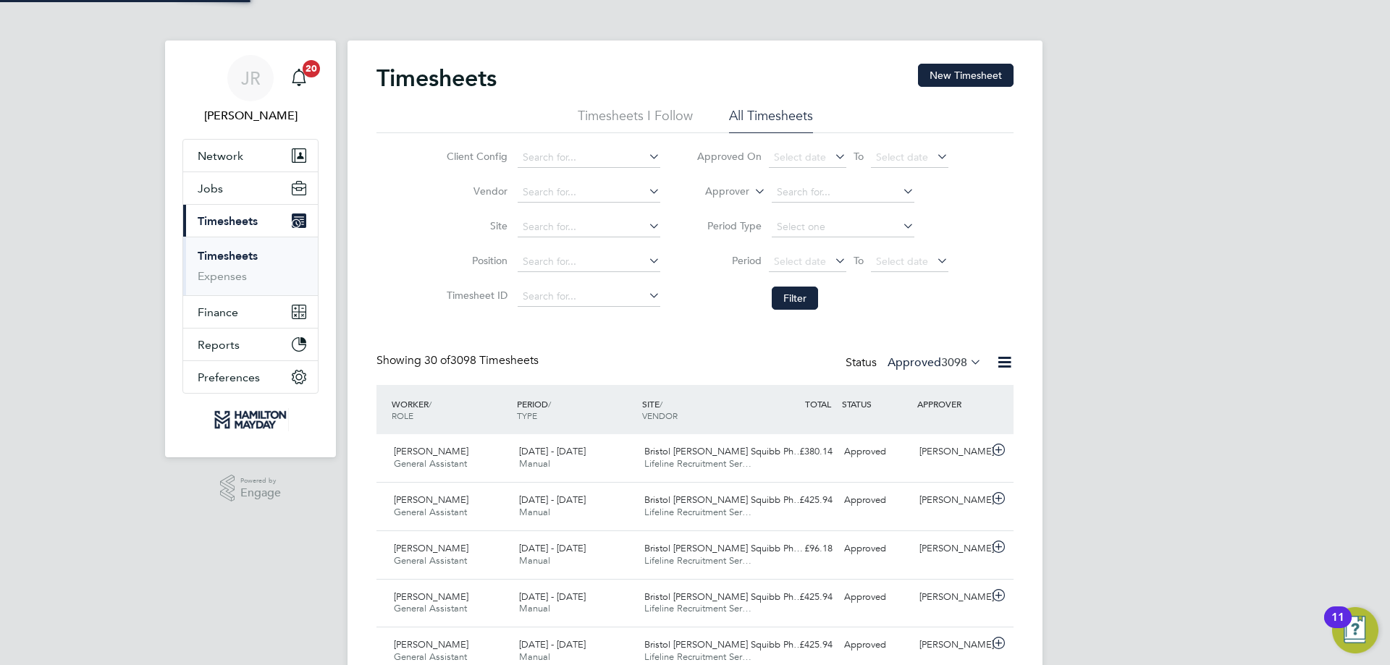
scroll to position [37, 126]
click at [952, 366] on span "3098" at bounding box center [954, 362] width 26 height 14
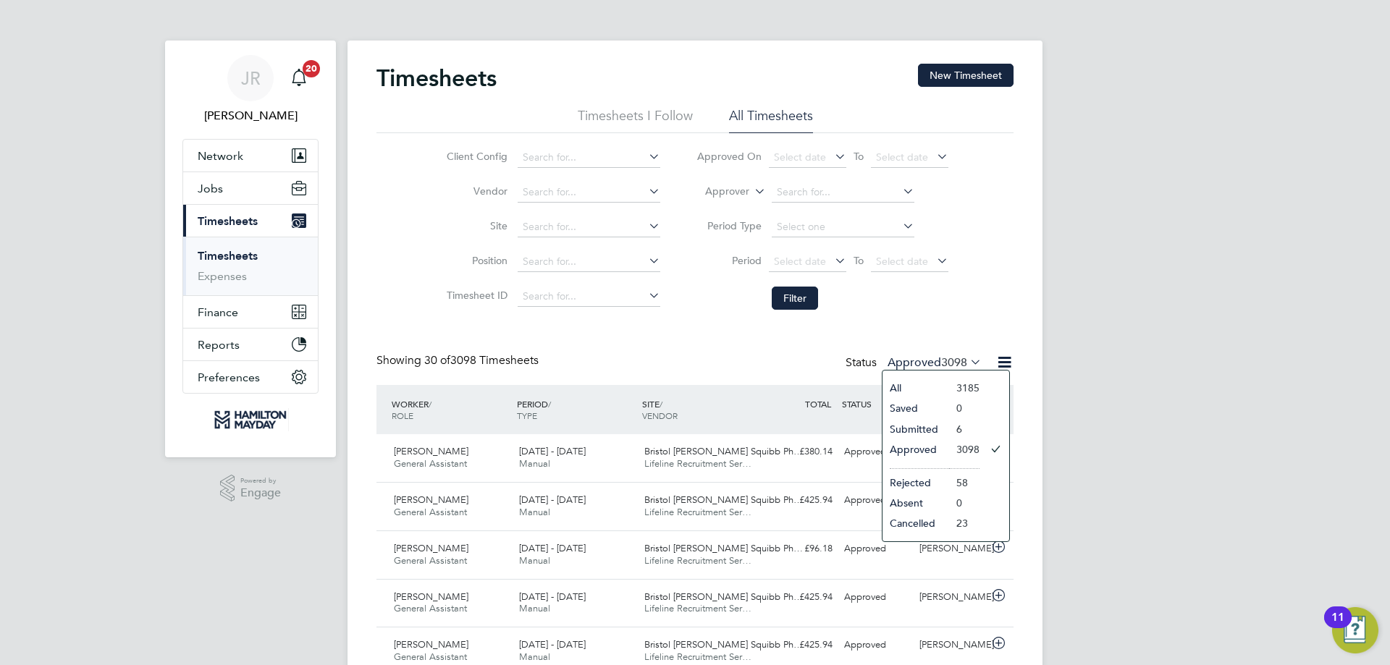
click at [949, 429] on li "6" at bounding box center [964, 429] width 30 height 20
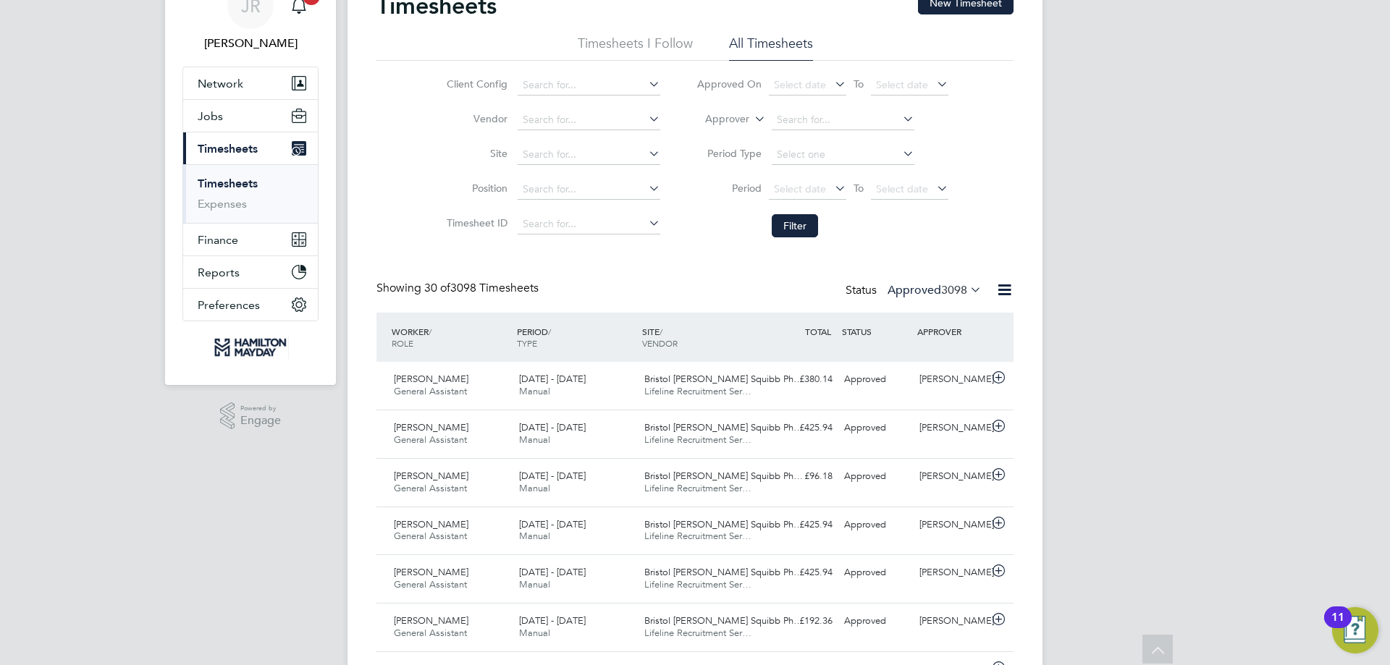
click at [950, 292] on span "3098" at bounding box center [954, 290] width 26 height 14
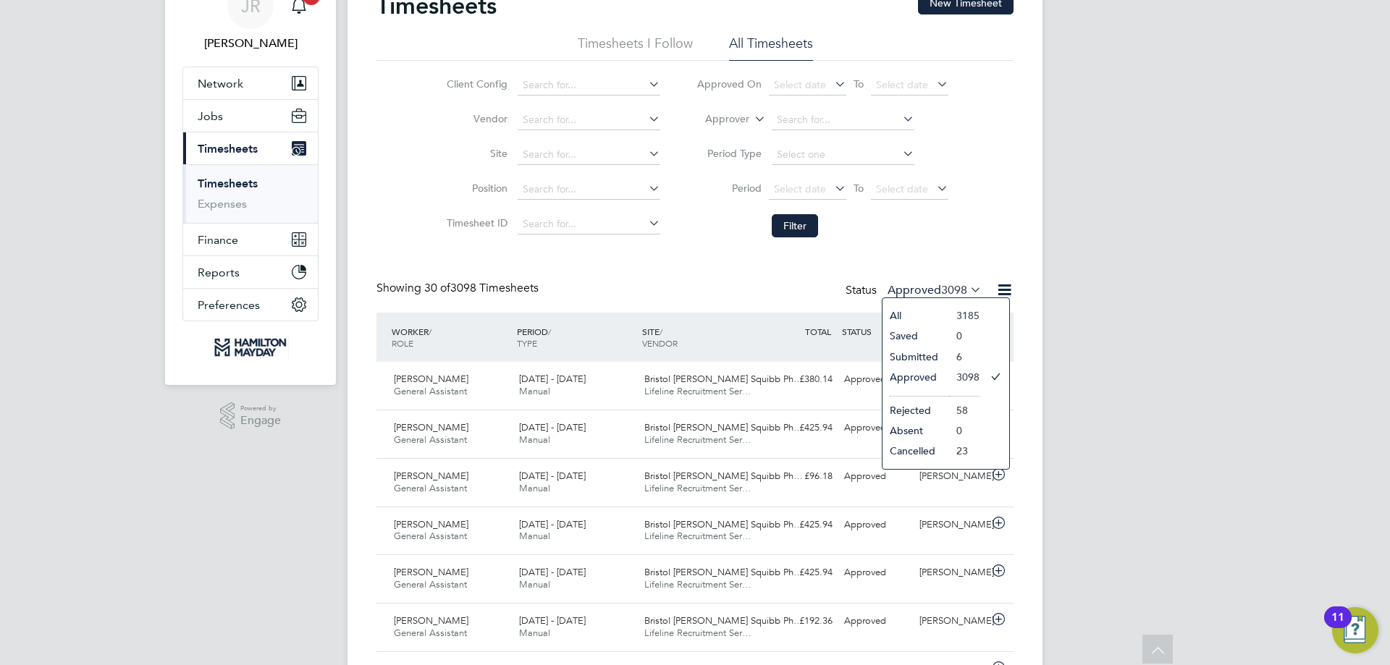
click at [956, 361] on li "6" at bounding box center [964, 357] width 30 height 20
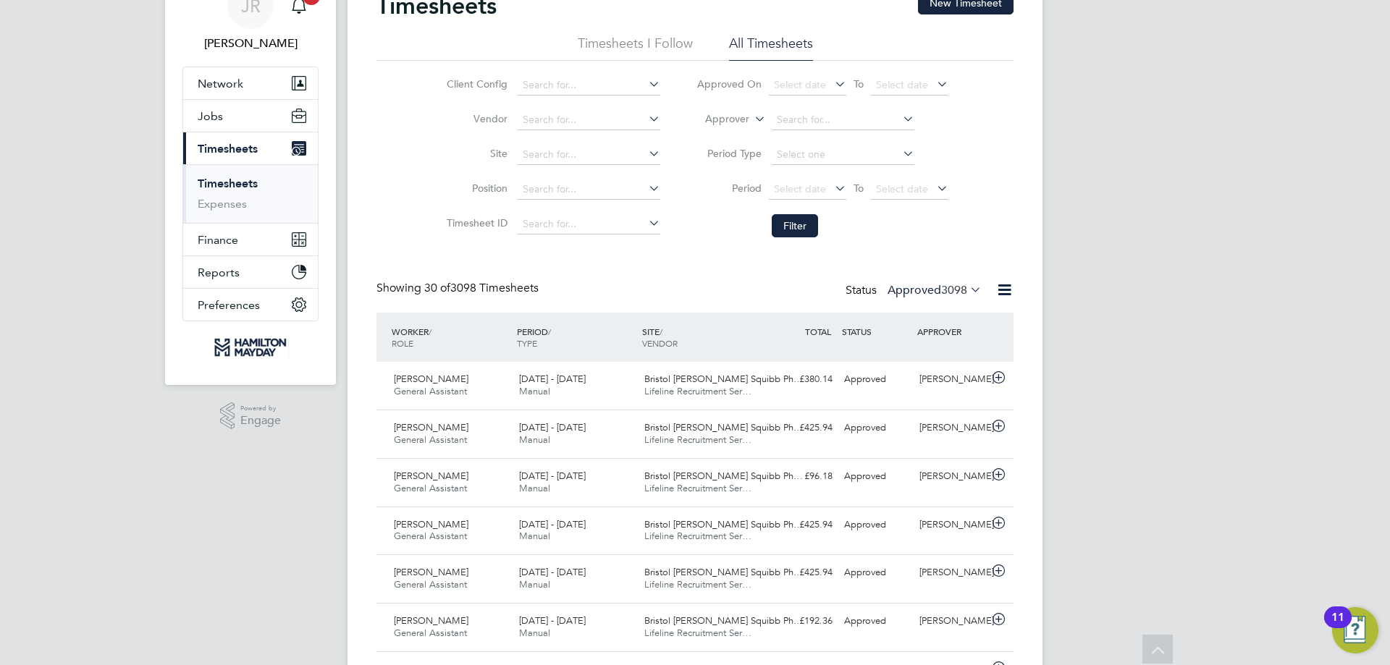
click at [951, 293] on span "3098" at bounding box center [954, 290] width 26 height 14
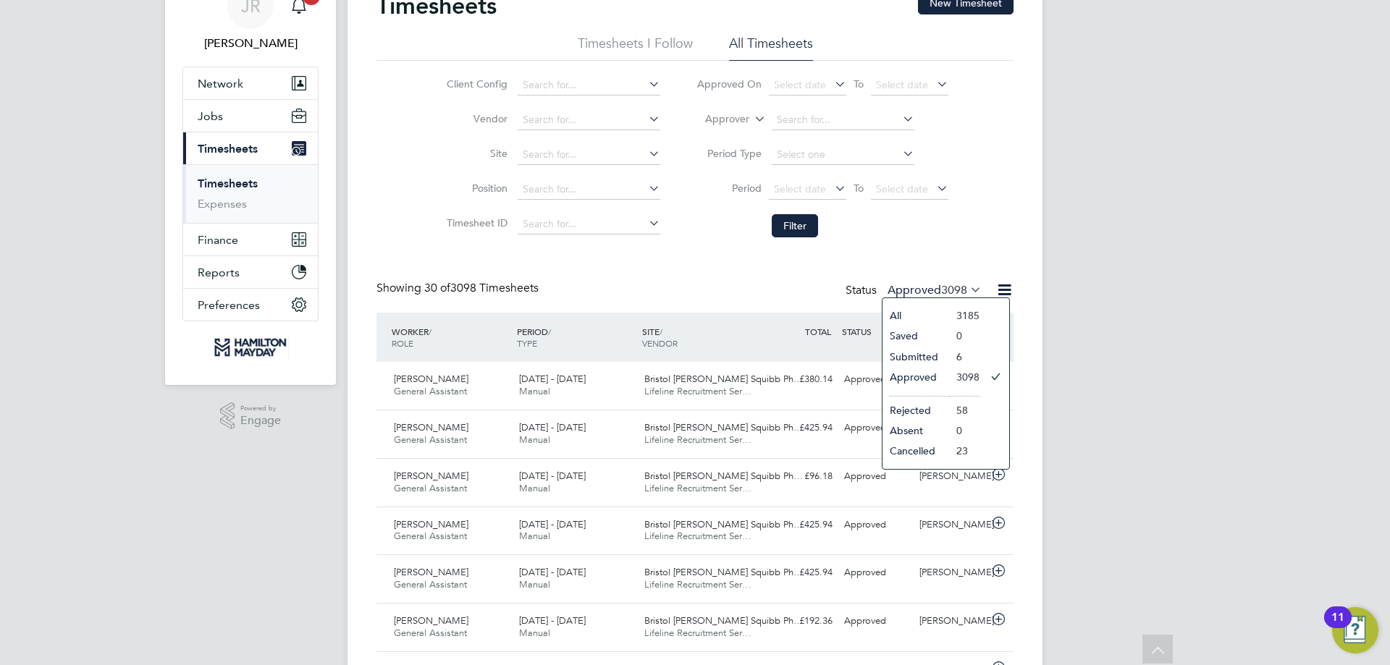
click at [974, 355] on li "6" at bounding box center [964, 357] width 30 height 20
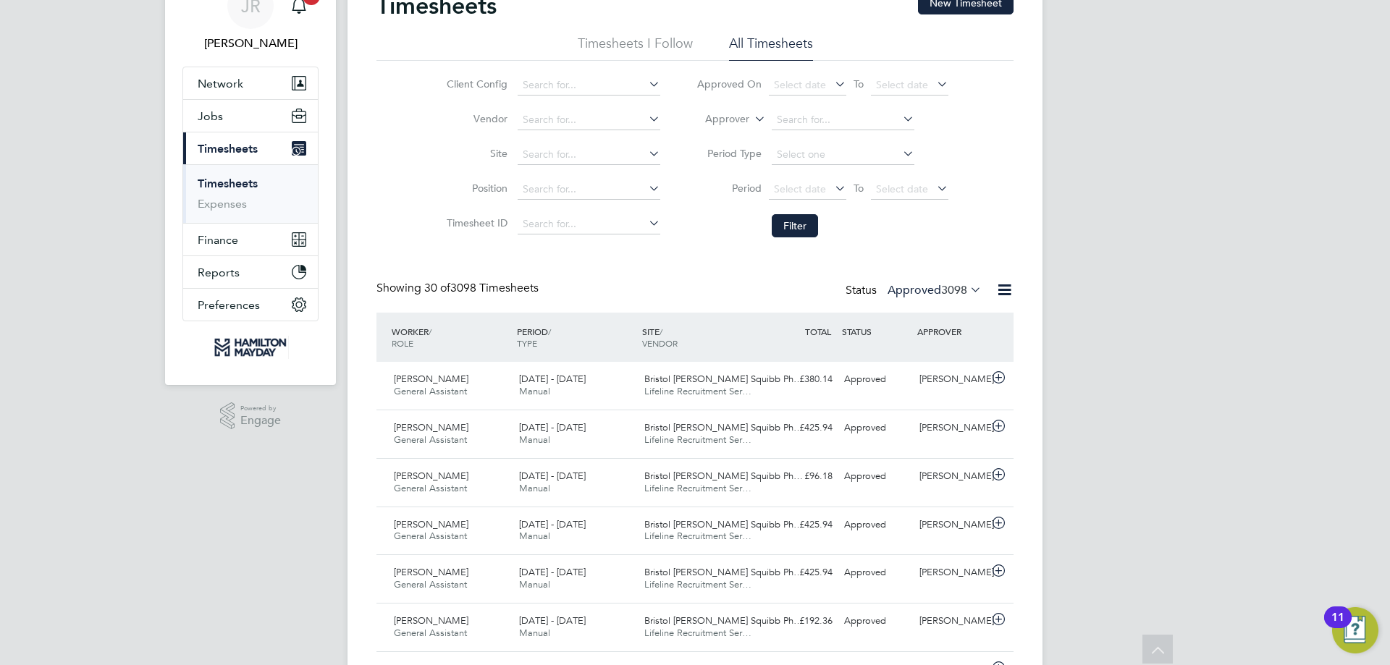
click at [952, 287] on span "3098" at bounding box center [954, 290] width 26 height 14
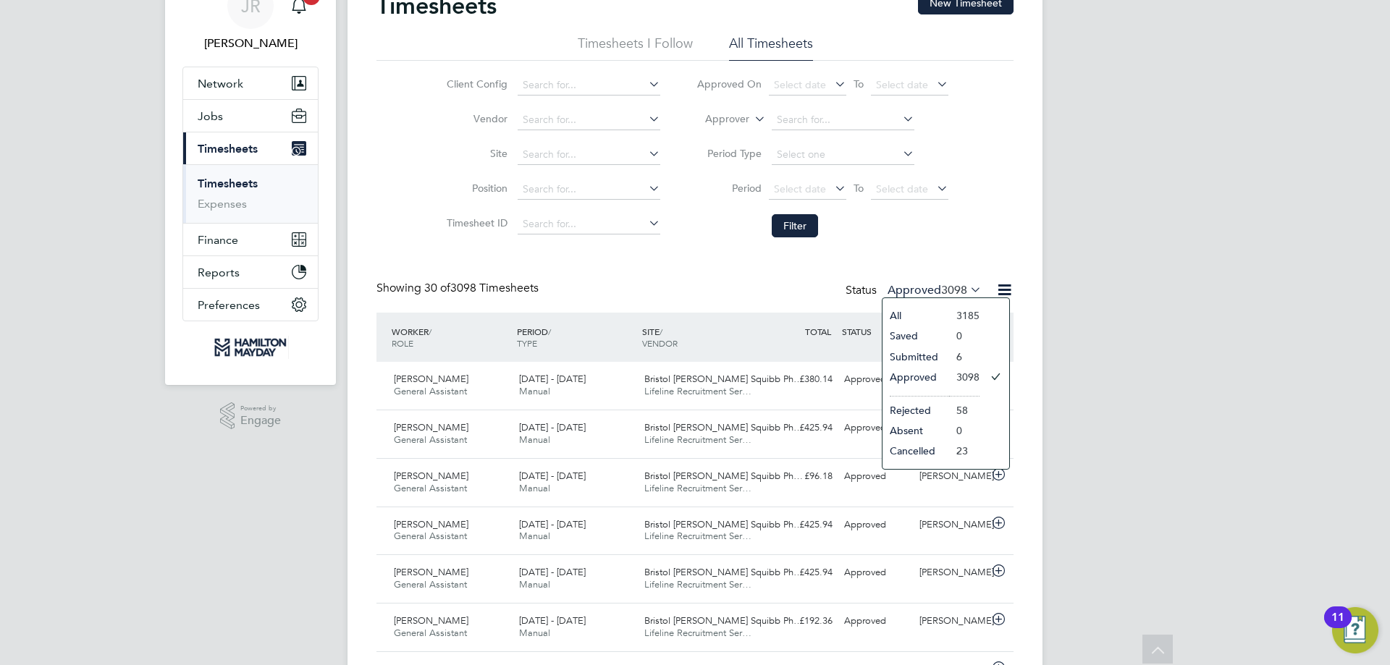
click at [919, 358] on li "Submitted" at bounding box center [916, 357] width 67 height 20
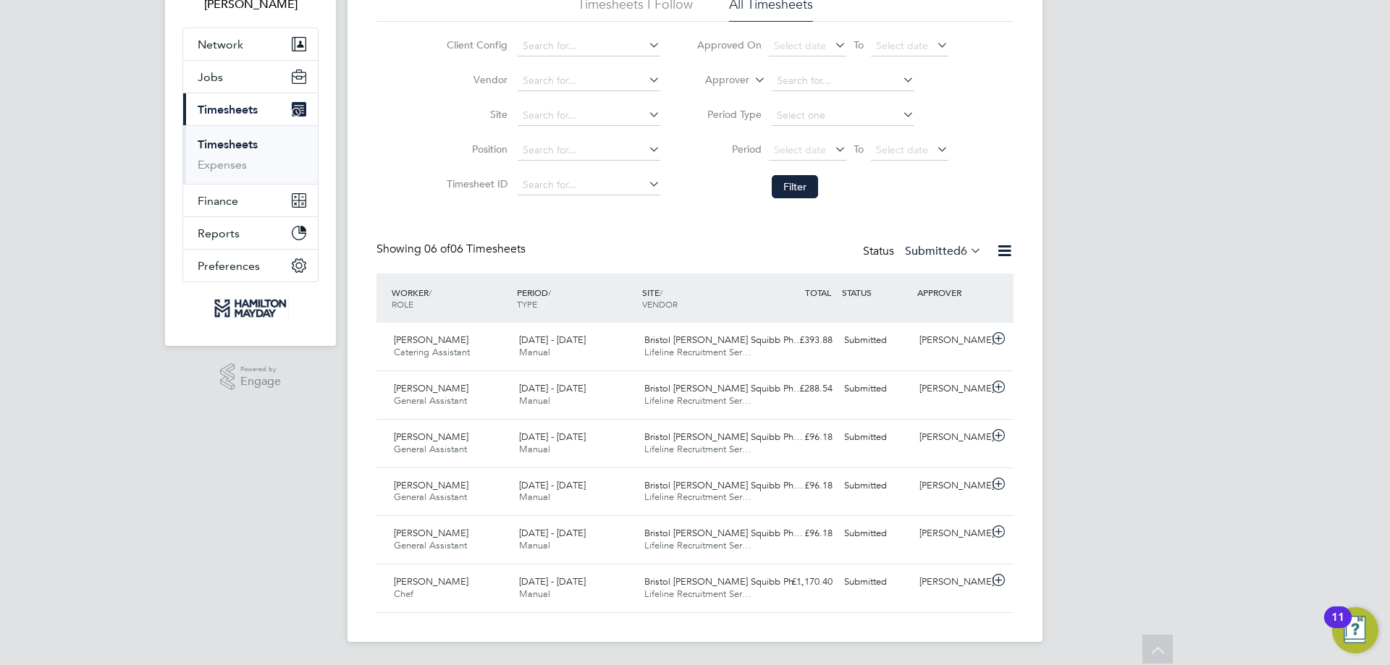
click at [151, 475] on div "JR [PERSON_NAME] Notifications 20 Applications: Network Team Members Businesses…" at bounding box center [695, 277] width 1390 height 777
click at [1273, 185] on div "JR [PERSON_NAME] Notifications 20 Applications: Network Team Members Businesses…" at bounding box center [695, 277] width 1390 height 777
